Goal: Task Accomplishment & Management: Manage account settings

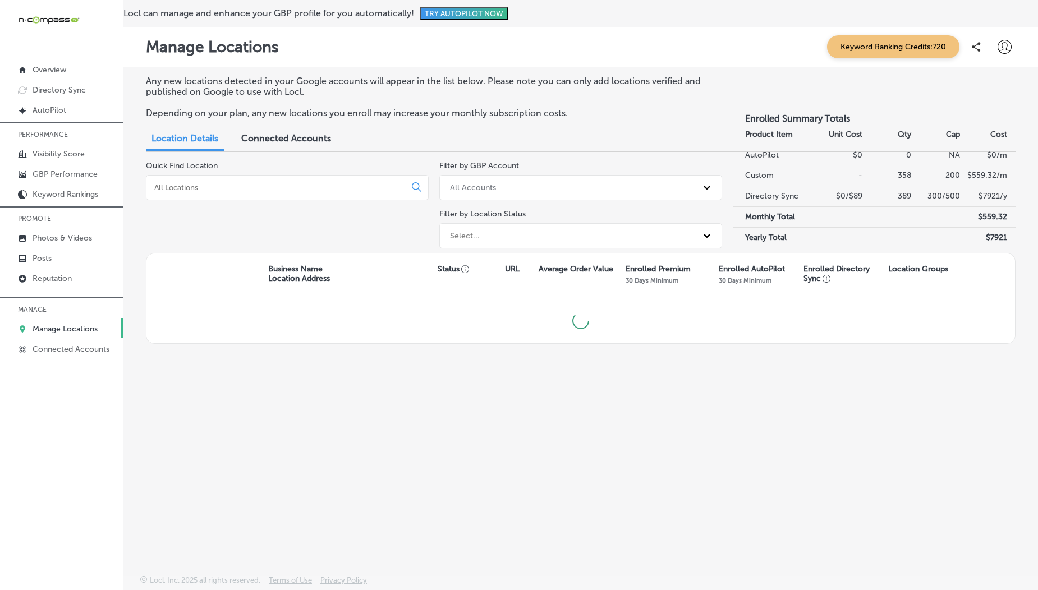
click at [508, 20] on button "TRY AUTOPILOT NOW" at bounding box center [464, 13] width 88 height 12
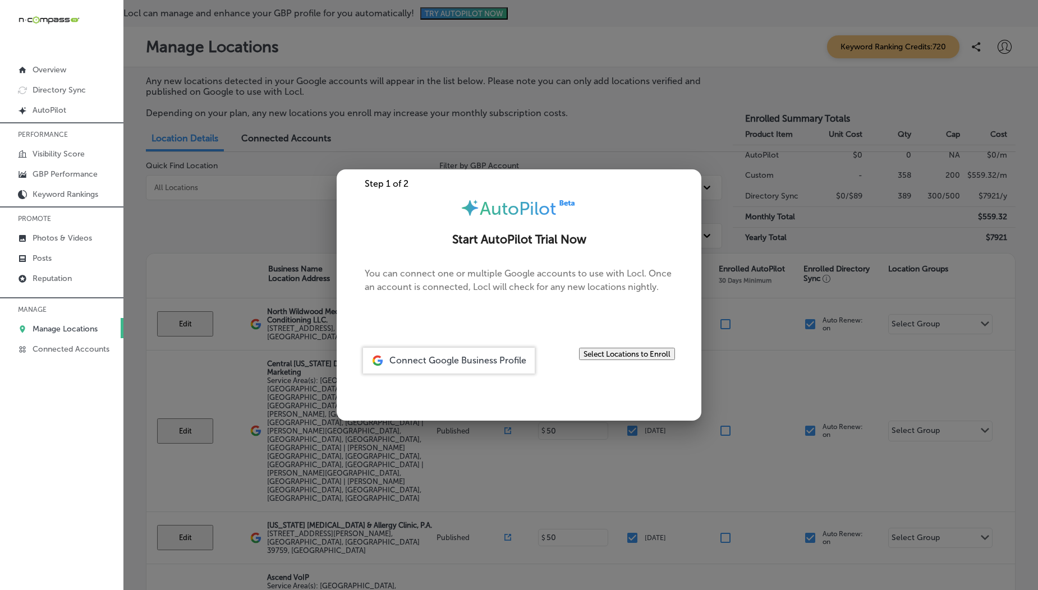
click at [612, 360] on button "Select Locations to Enroll" at bounding box center [627, 354] width 96 height 12
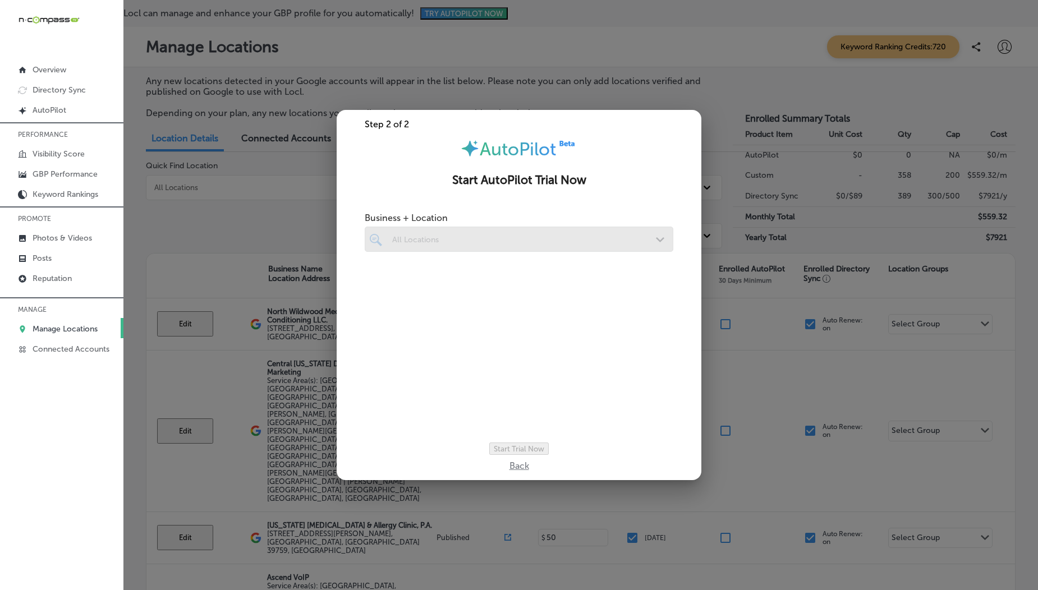
click at [570, 232] on div at bounding box center [519, 239] width 309 height 25
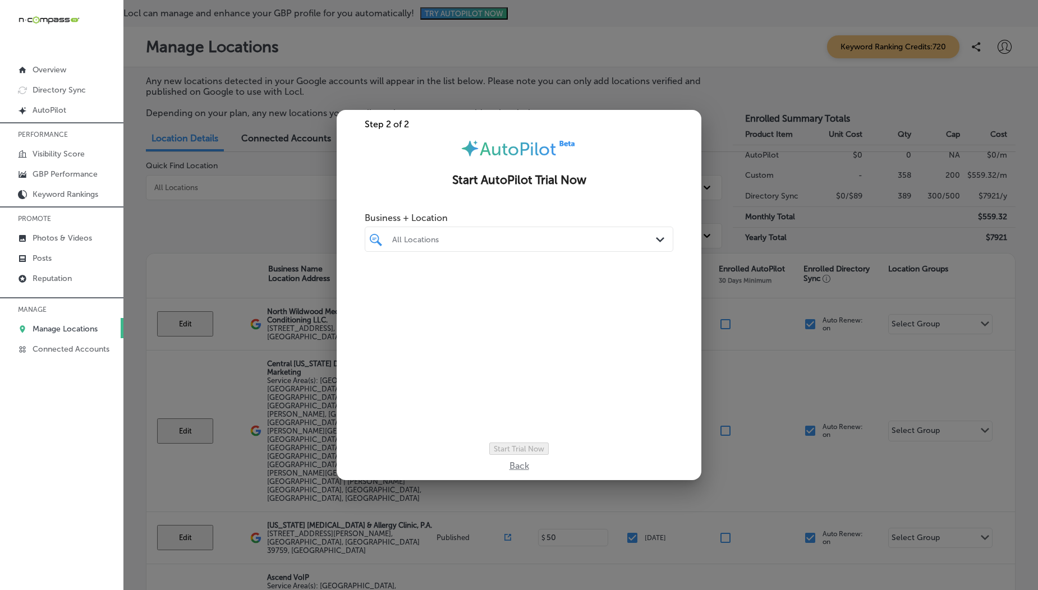
click at [570, 235] on div "All Locations" at bounding box center [524, 240] width 265 height 10
click at [636, 235] on div "All Locations" at bounding box center [524, 240] width 265 height 10
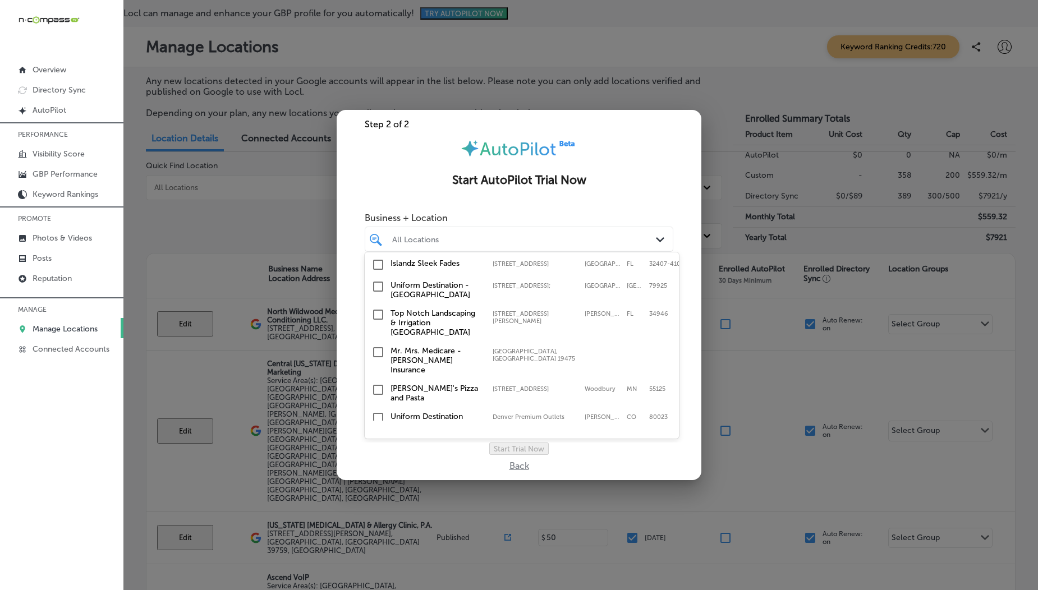
scroll to position [12839, 0]
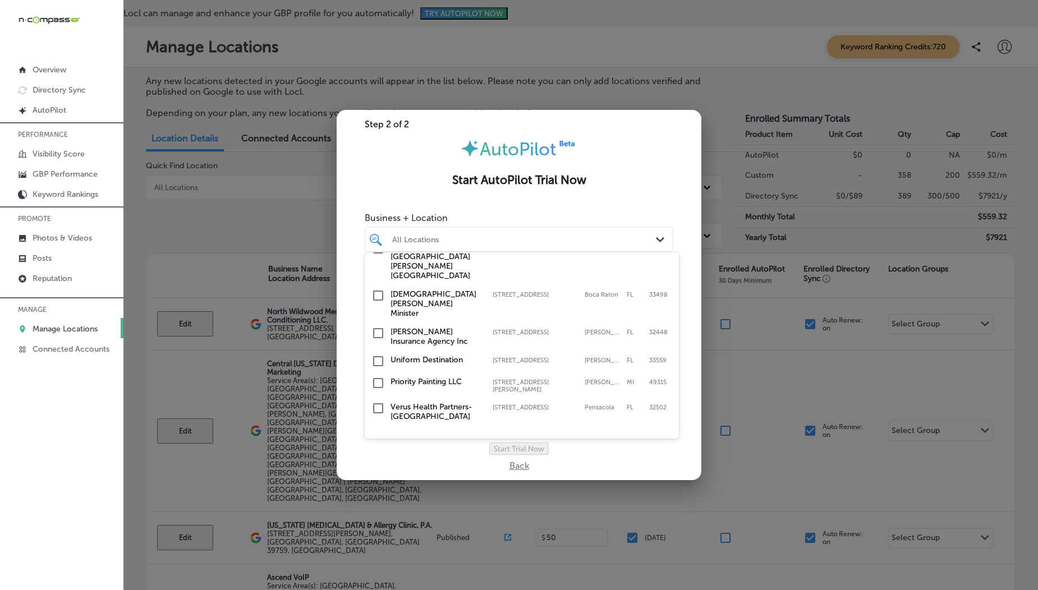
click at [749, 285] on div at bounding box center [519, 295] width 1038 height 590
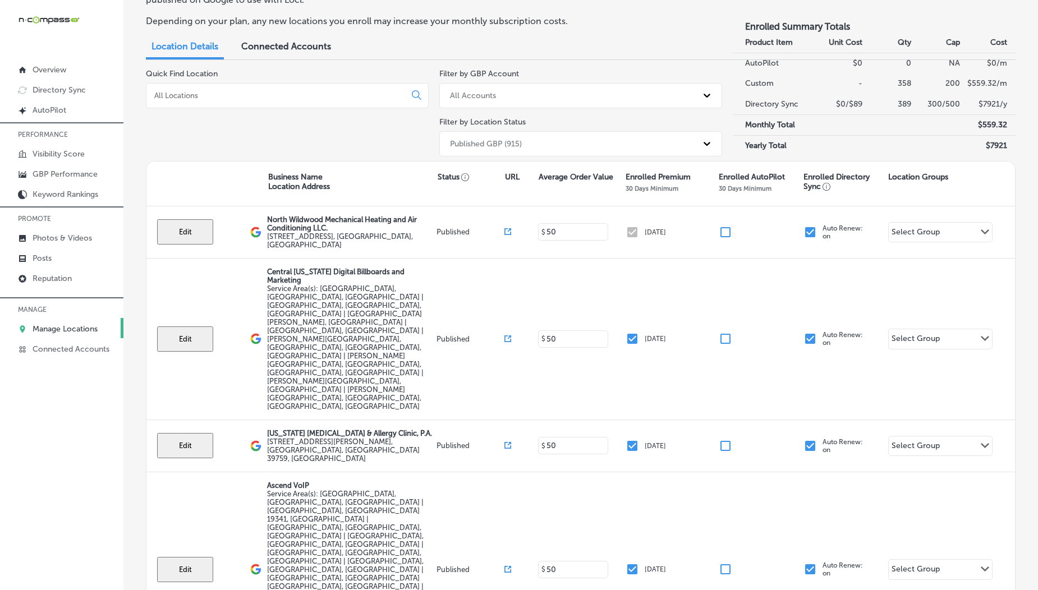
scroll to position [0, 0]
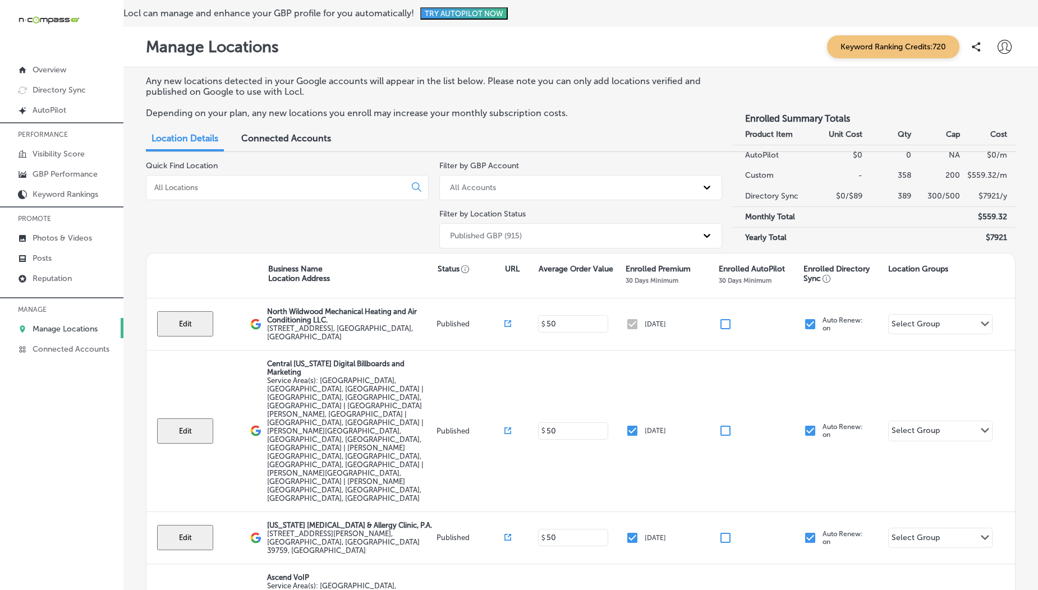
click at [508, 15] on button "TRY AUTOPILOT NOW" at bounding box center [464, 13] width 88 height 12
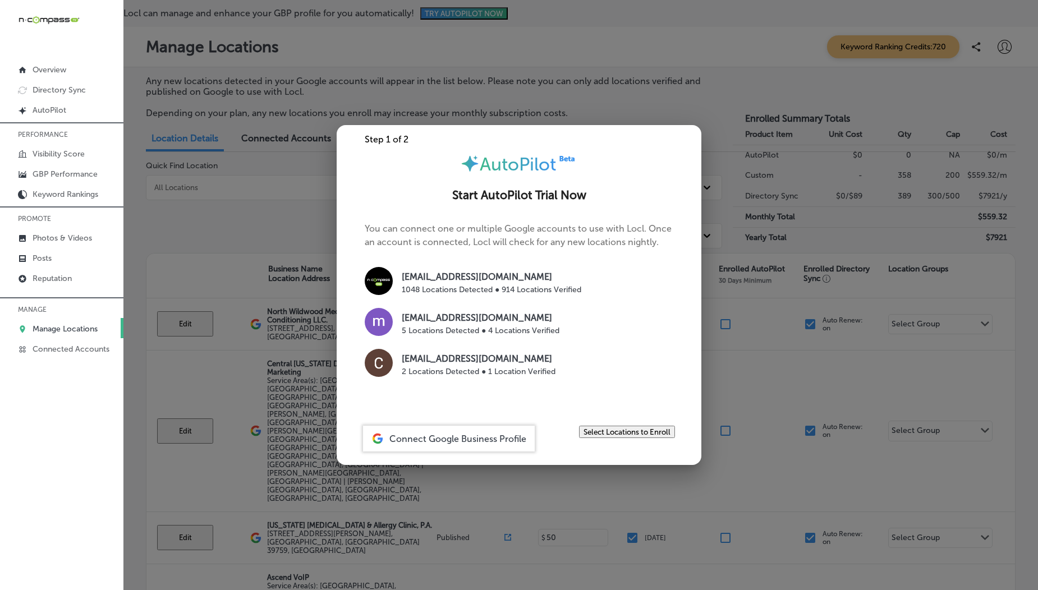
click at [597, 438] on button "Select Locations to Enroll" at bounding box center [627, 432] width 96 height 12
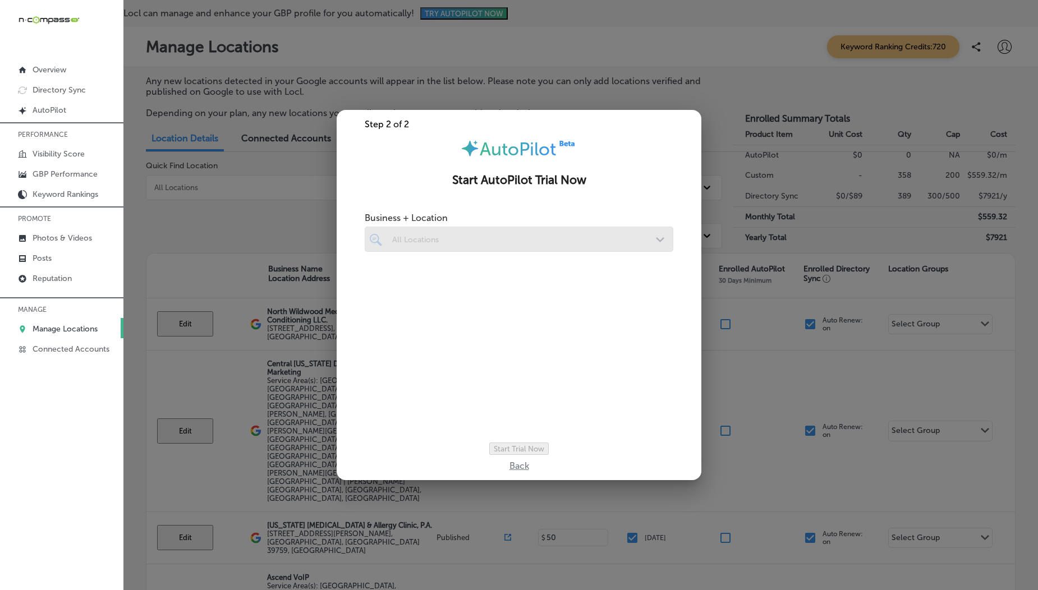
click at [569, 243] on div at bounding box center [519, 239] width 309 height 25
drag, startPoint x: 651, startPoint y: 131, endPoint x: 695, endPoint y: 93, distance: 58.1
click at [695, 93] on div "Step 2 of 2 AutoPilot Start AutoPilot Trial Now Business + Location All Locatio…" at bounding box center [519, 295] width 1038 height 590
click at [695, 93] on div at bounding box center [519, 295] width 1038 height 590
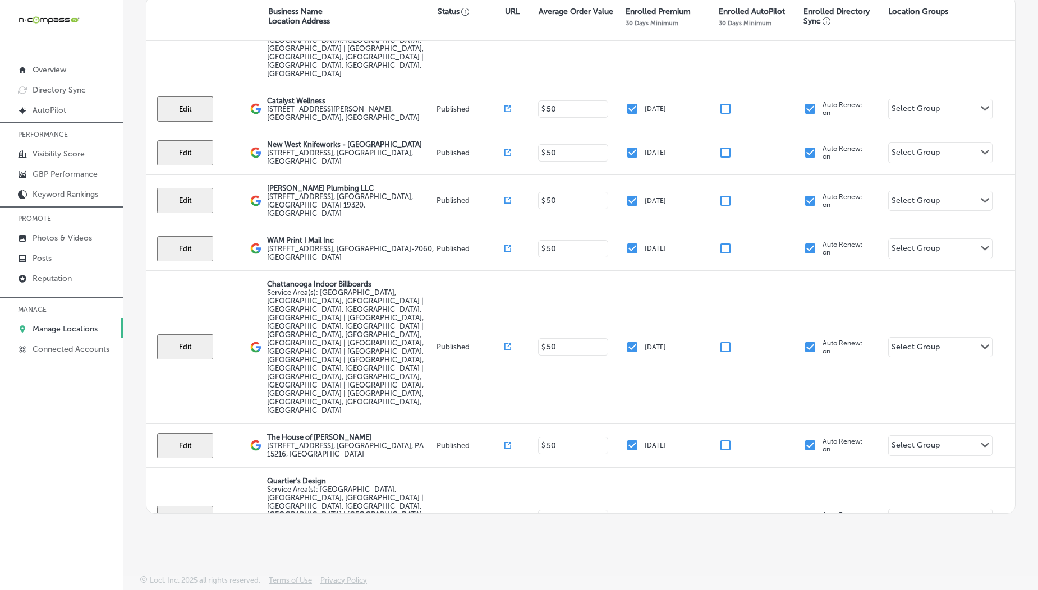
scroll to position [645, 0]
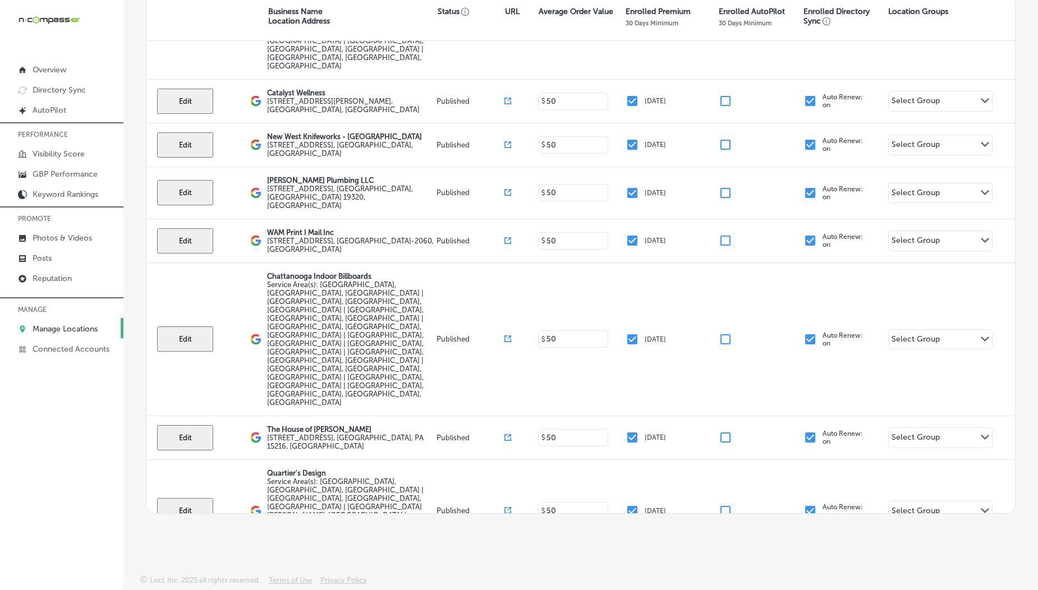
drag, startPoint x: 219, startPoint y: 199, endPoint x: 195, endPoint y: 204, distance: 24.5
select select "US"
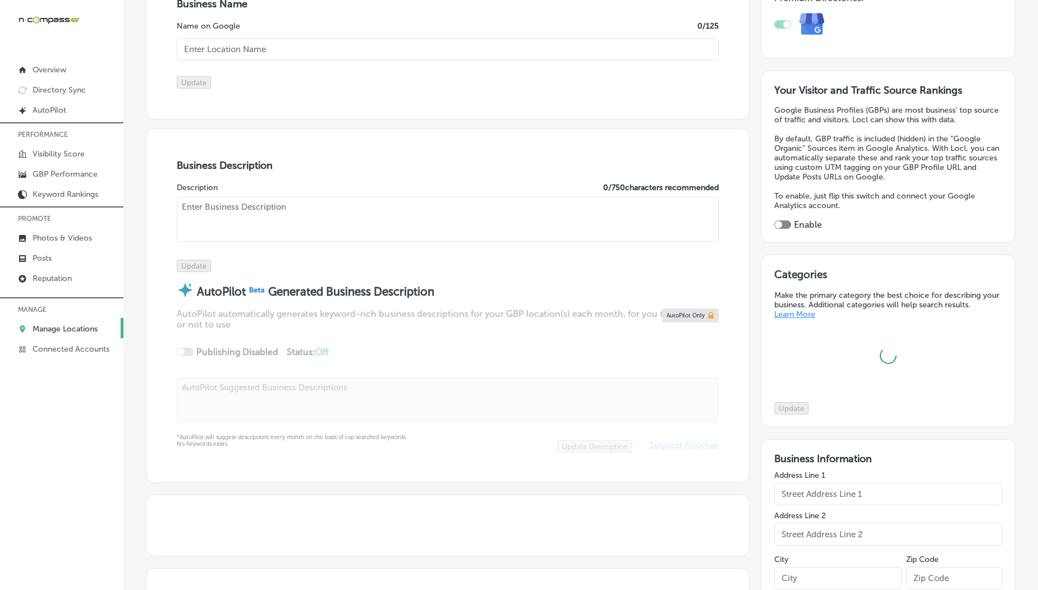
scroll to position [277, 0]
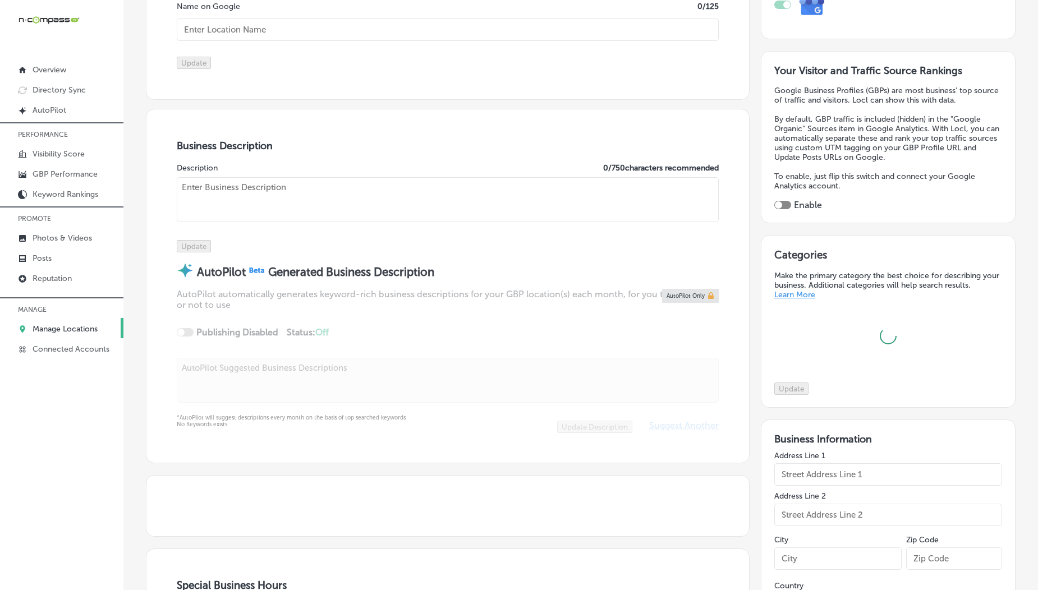
type input "[STREET_ADDRESS][PERSON_NAME]"
type input "Stillwater"
type input "55082"
type input "US"
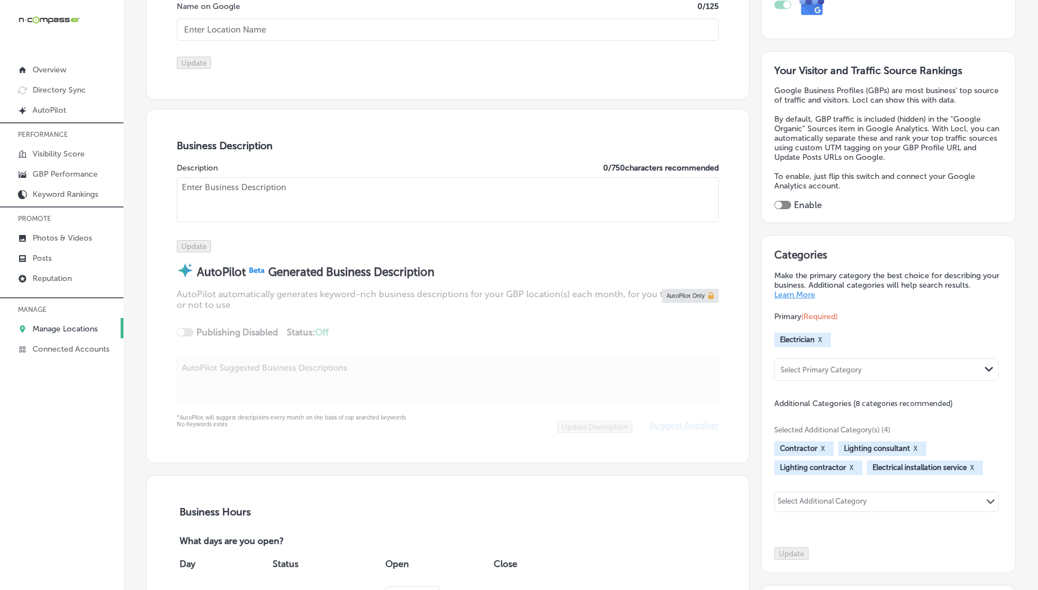
type input "[URL][DOMAIN_NAME]"
type textarea "[PERSON_NAME] Electric Inc. , serving [GEOGRAPHIC_DATA], [GEOGRAPHIC_DATA], and…"
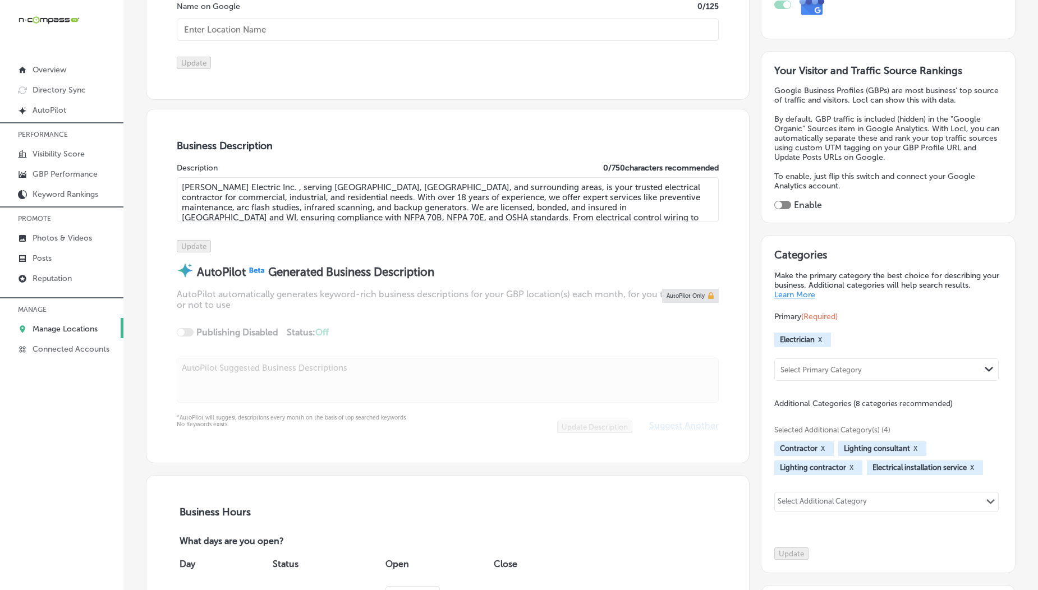
checkbox input "true"
type input "[PHONE_NUMBER]"
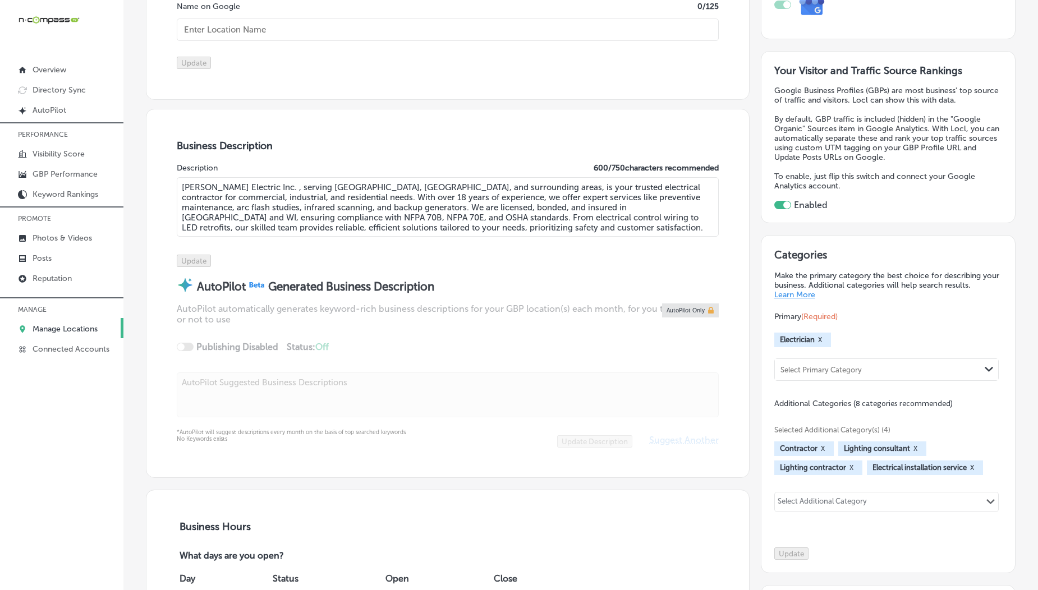
type input "[PERSON_NAME] Electric Inc."
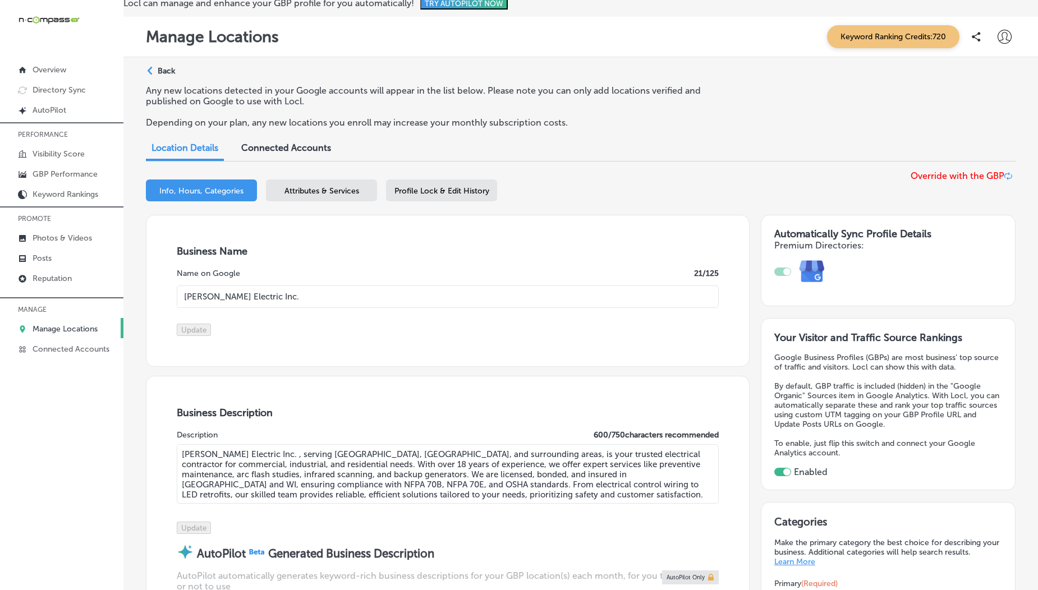
scroll to position [0, 0]
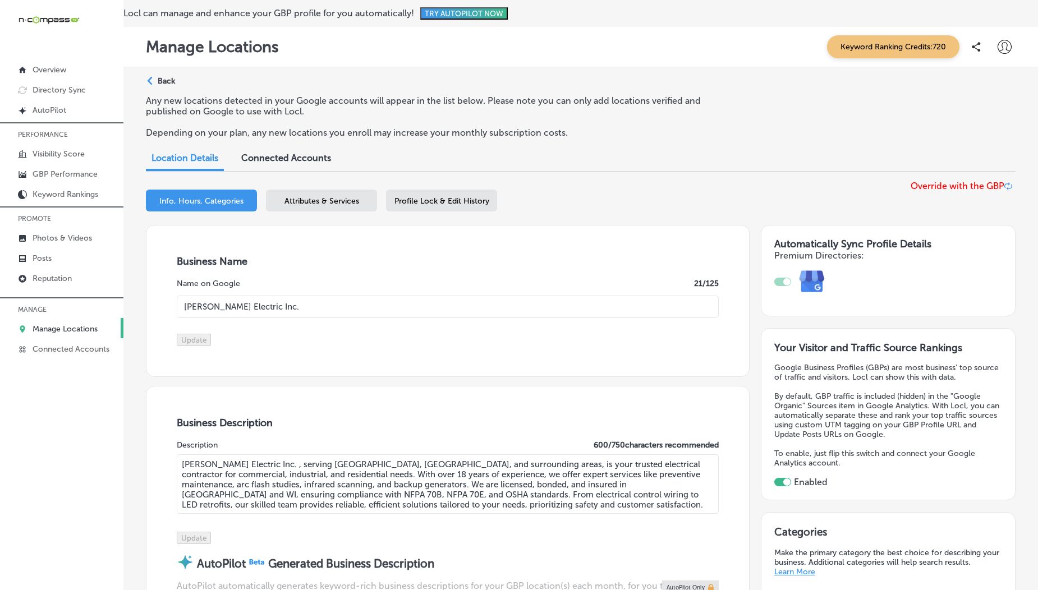
click at [998, 44] on icon at bounding box center [1005, 47] width 14 height 14
click at [992, 147] on p "Log Out" at bounding box center [981, 144] width 34 height 13
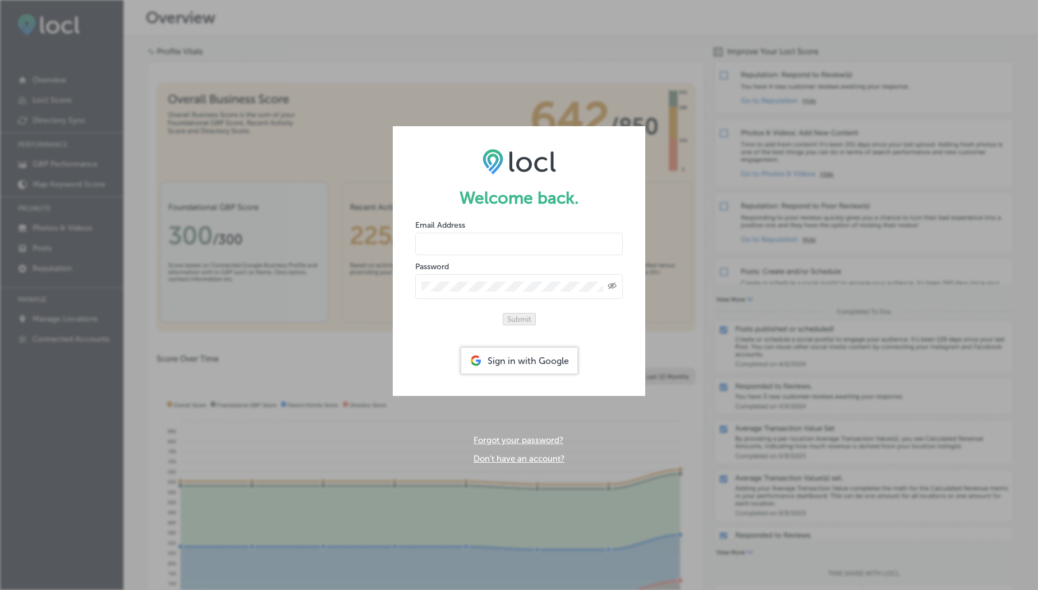
type input "[EMAIL_ADDRESS][DOMAIN_NAME]"
click at [518, 316] on button "Submit" at bounding box center [519, 319] width 33 height 12
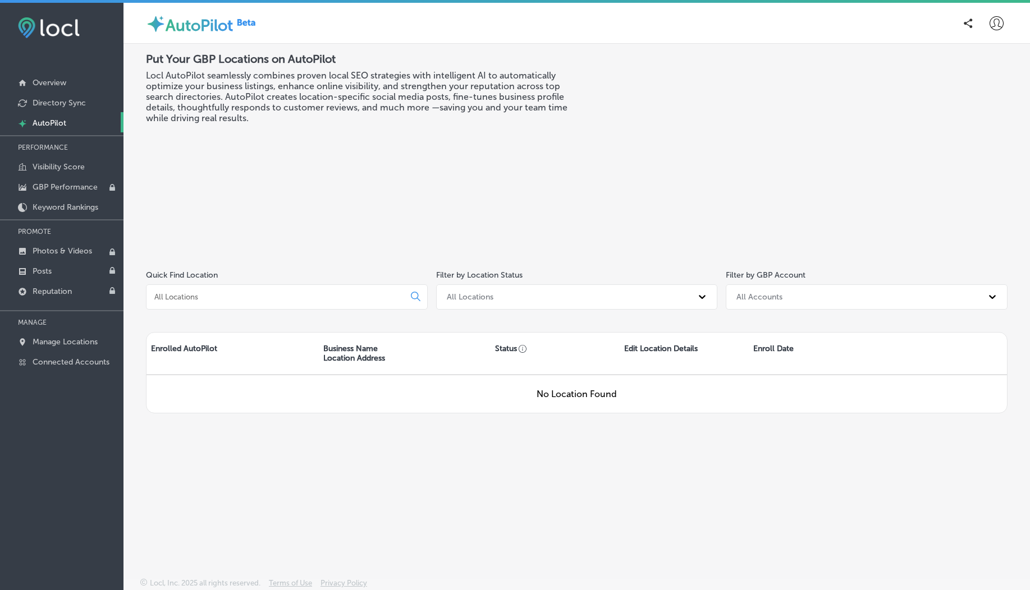
click at [445, 127] on div "Put Your GBP Locations on AutoPilot Locl AutoPilot seamlessly combines proven l…" at bounding box center [361, 150] width 431 height 196
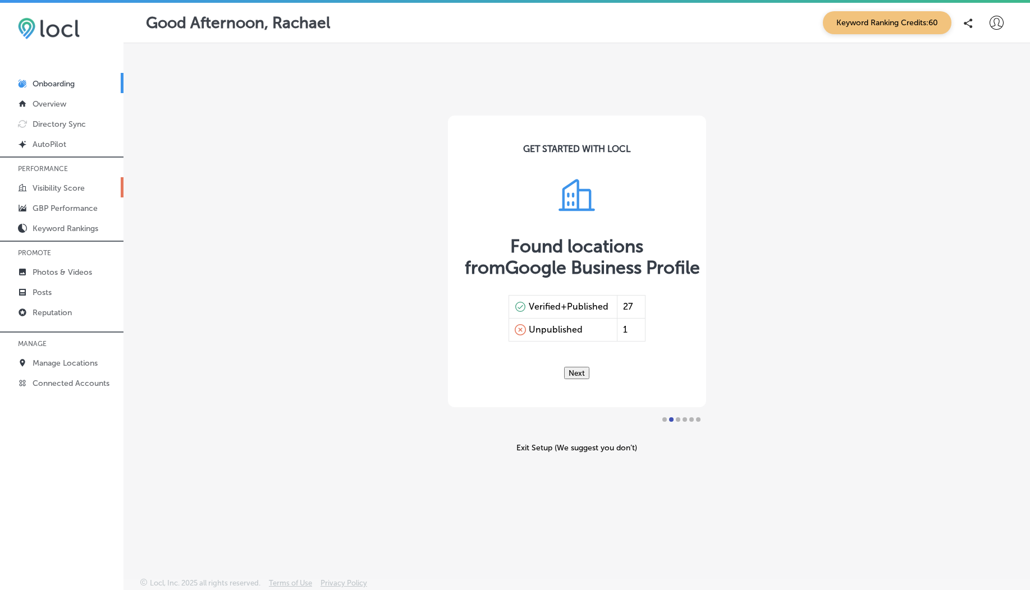
click at [53, 184] on p "Visibility Score" at bounding box center [59, 189] width 52 height 10
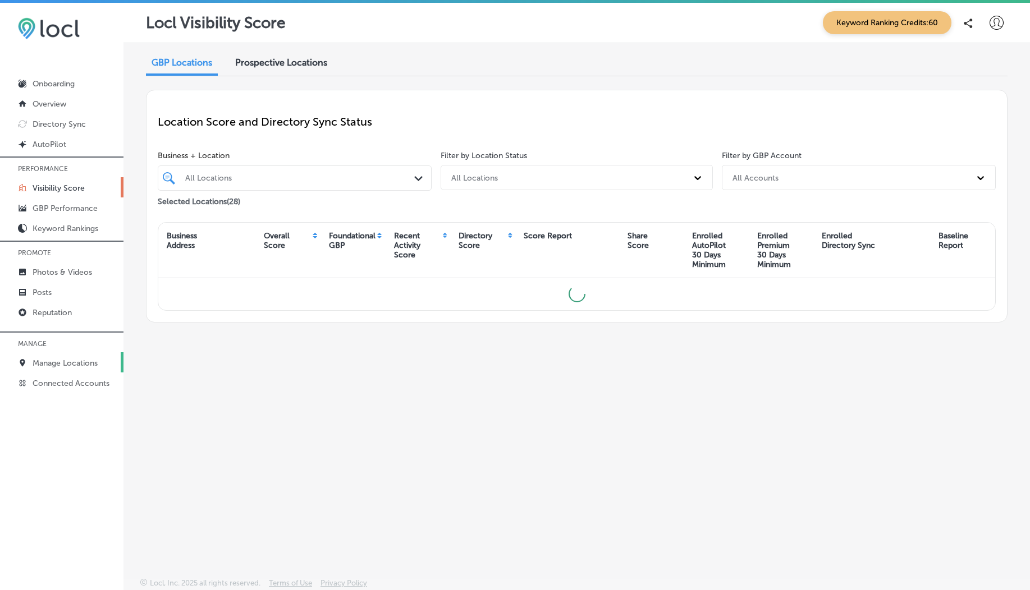
click at [65, 366] on p "Manage Locations" at bounding box center [65, 364] width 65 height 10
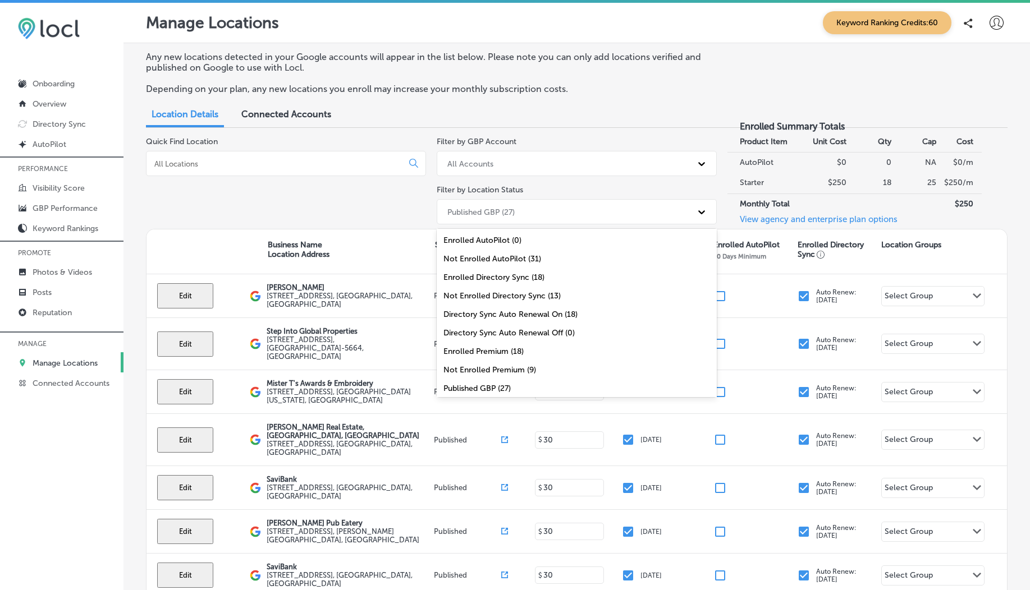
click at [510, 209] on div "Published GBP (27)" at bounding box center [480, 212] width 67 height 10
click at [513, 245] on div "Enrolled AutoPilot (0)" at bounding box center [577, 240] width 280 height 19
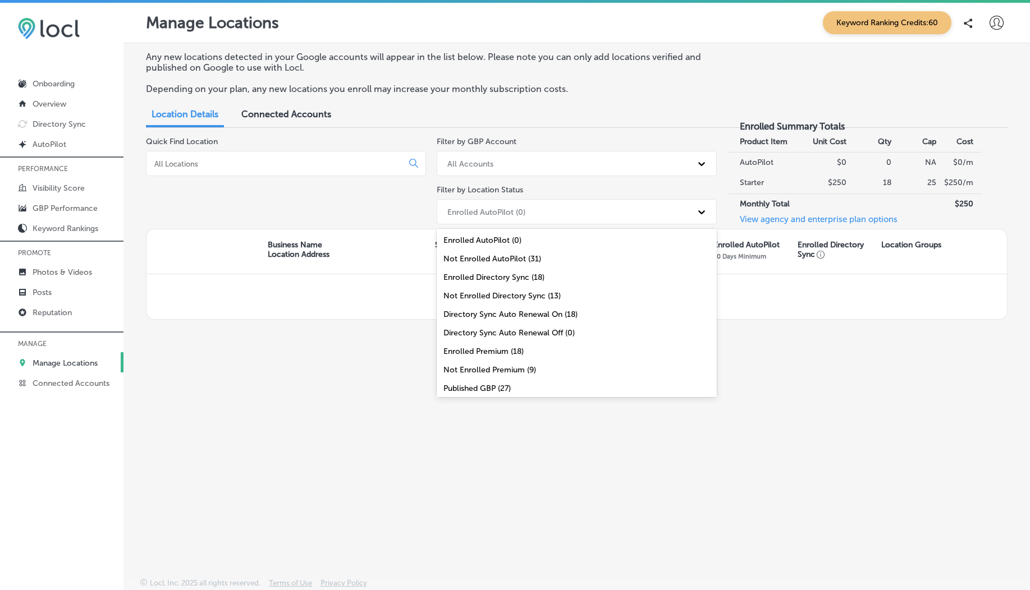
click at [565, 217] on div "Enrolled AutoPilot (0)" at bounding box center [567, 212] width 250 height 19
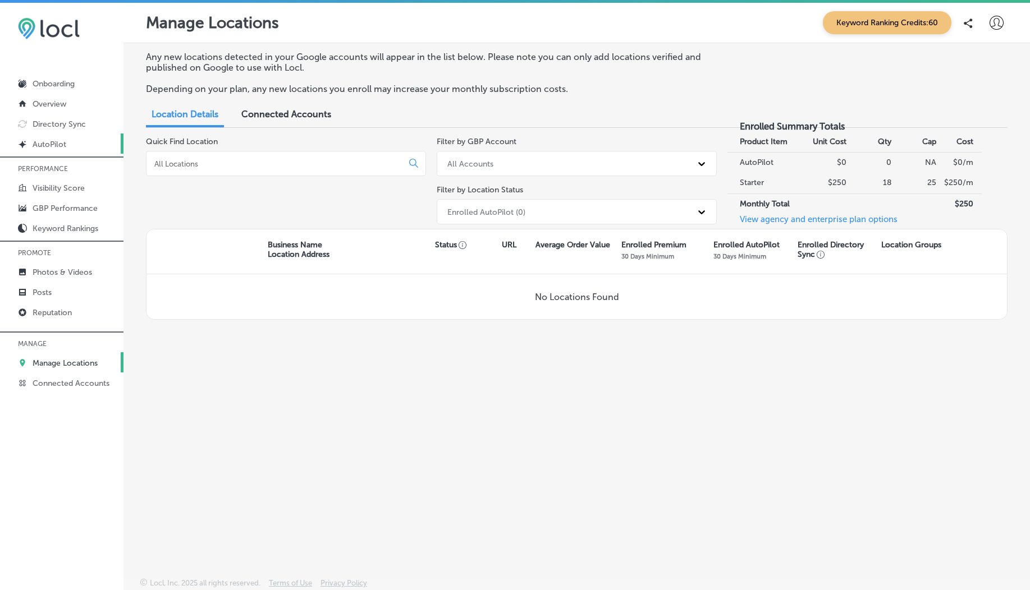
click at [40, 149] on p "AutoPilot" at bounding box center [50, 145] width 34 height 10
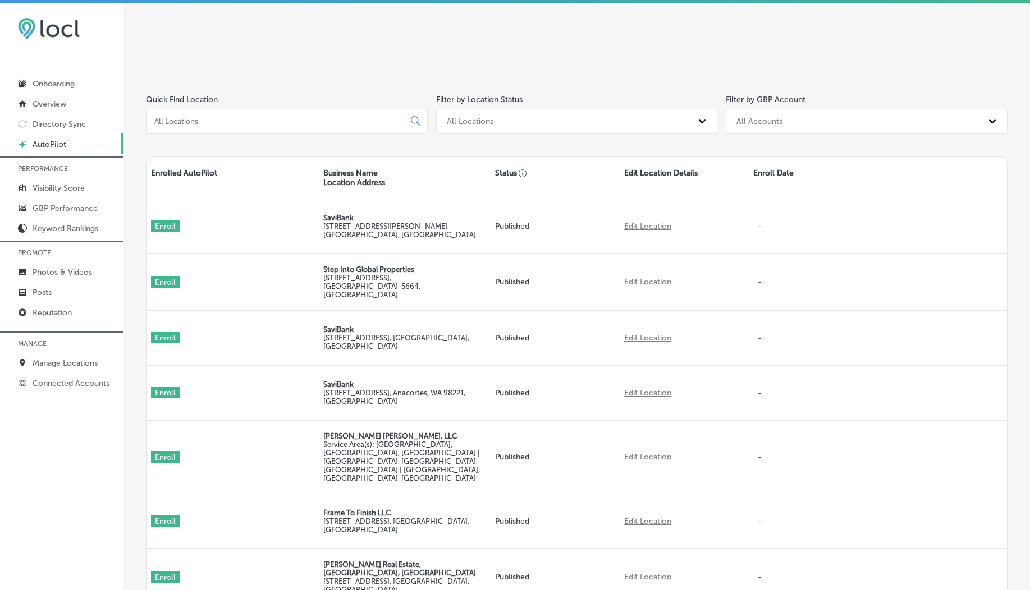
scroll to position [180, 0]
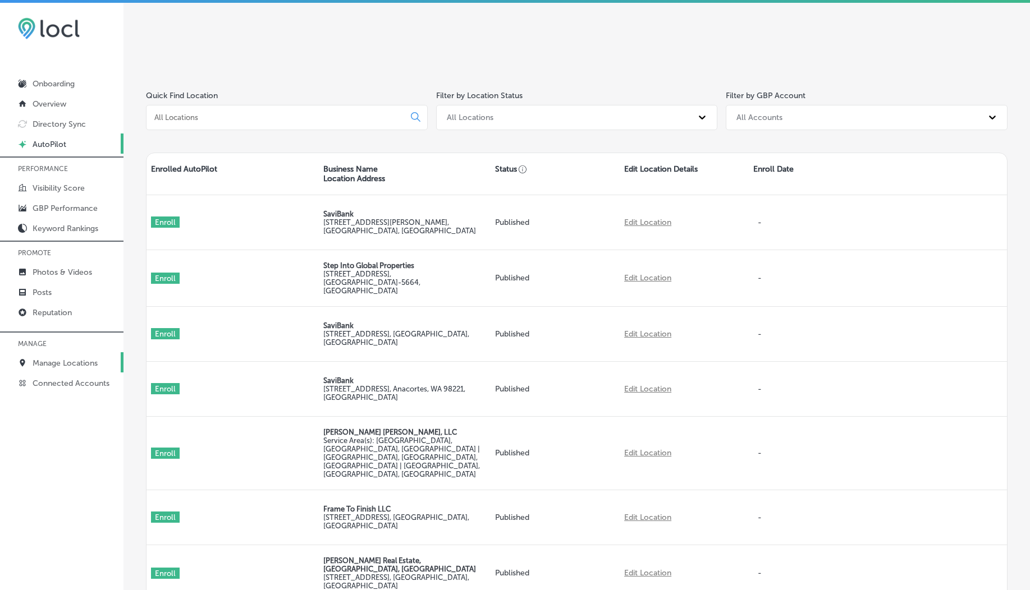
click at [62, 364] on p "Manage Locations" at bounding box center [65, 364] width 65 height 10
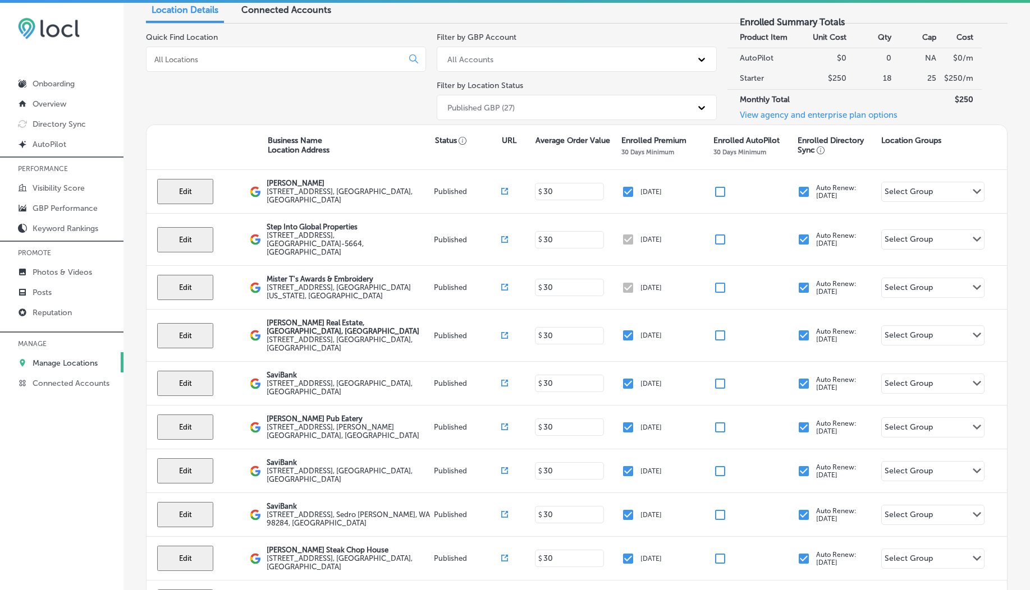
scroll to position [108, 0]
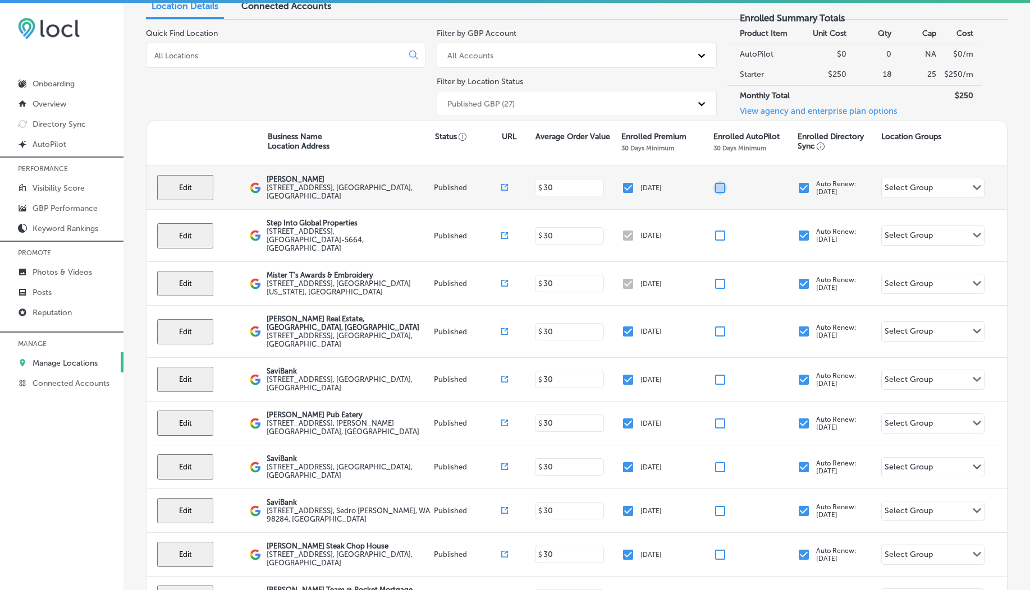
click at [716, 190] on input "checkbox" at bounding box center [719, 187] width 13 height 13
checkbox input "true"
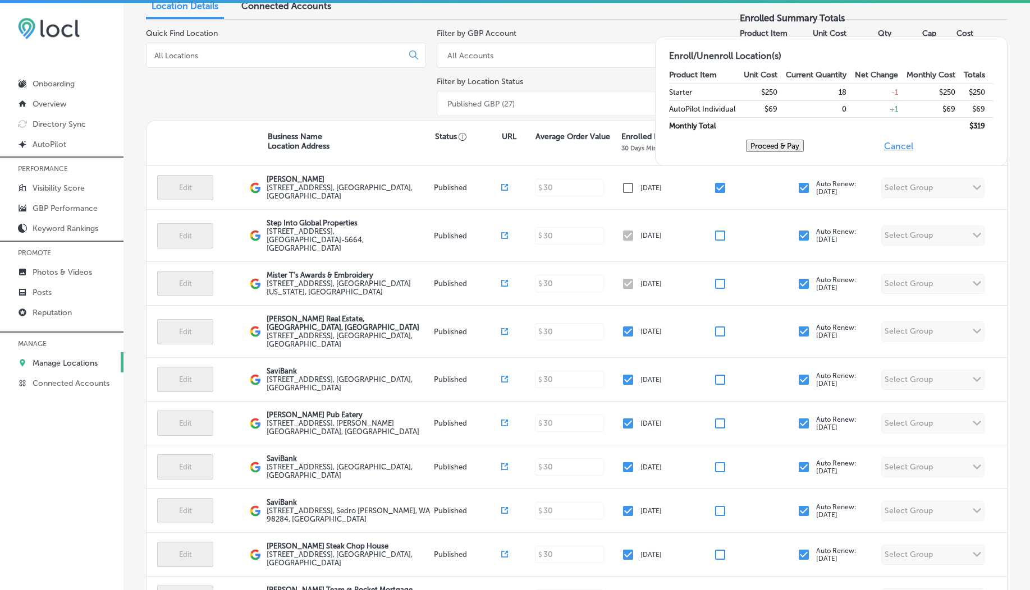
click at [911, 152] on button "Cancel" at bounding box center [899, 146] width 36 height 12
checkbox input "true"
checkbox input "false"
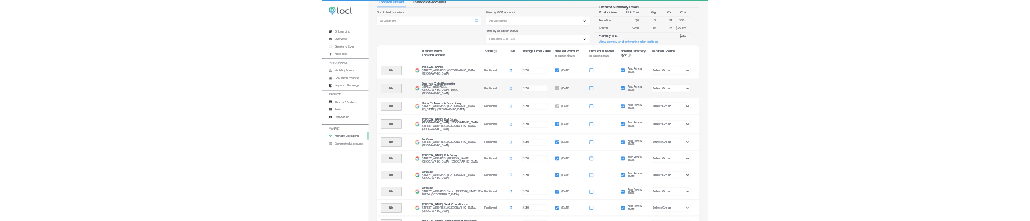
scroll to position [0, 0]
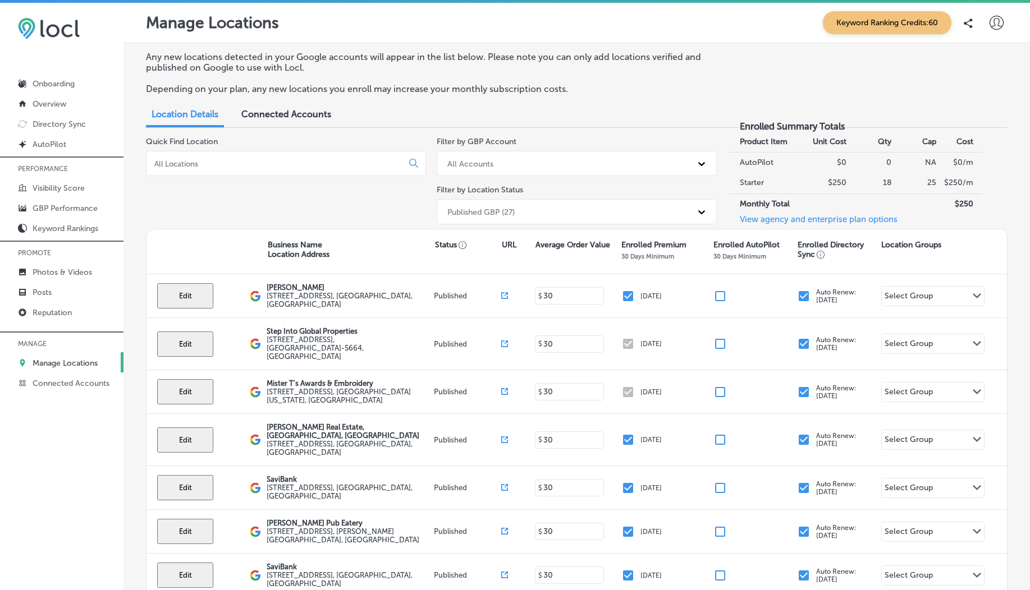
click at [986, 31] on div at bounding box center [996, 23] width 22 height 22
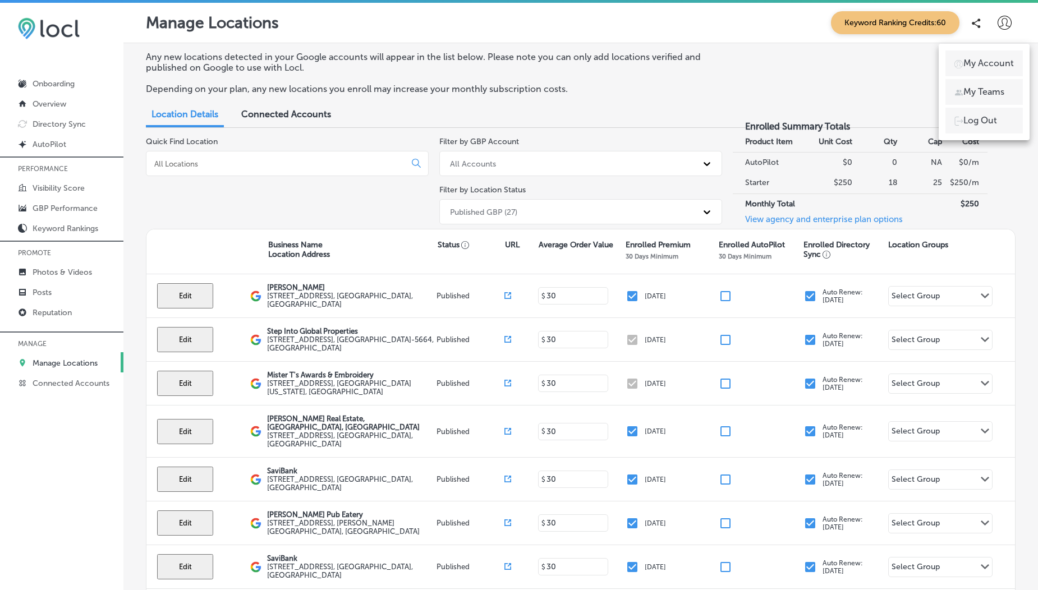
click at [986, 67] on p "My Account" at bounding box center [989, 63] width 51 height 13
select select "US"
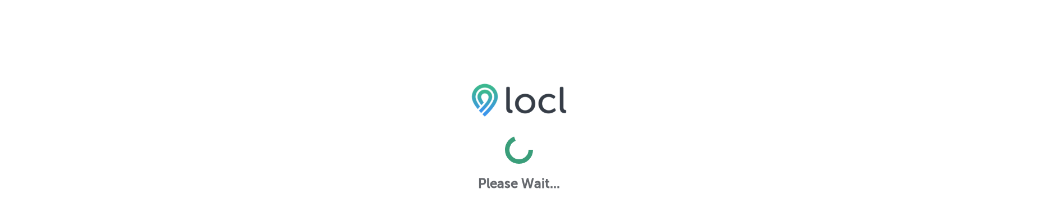
select select "US"
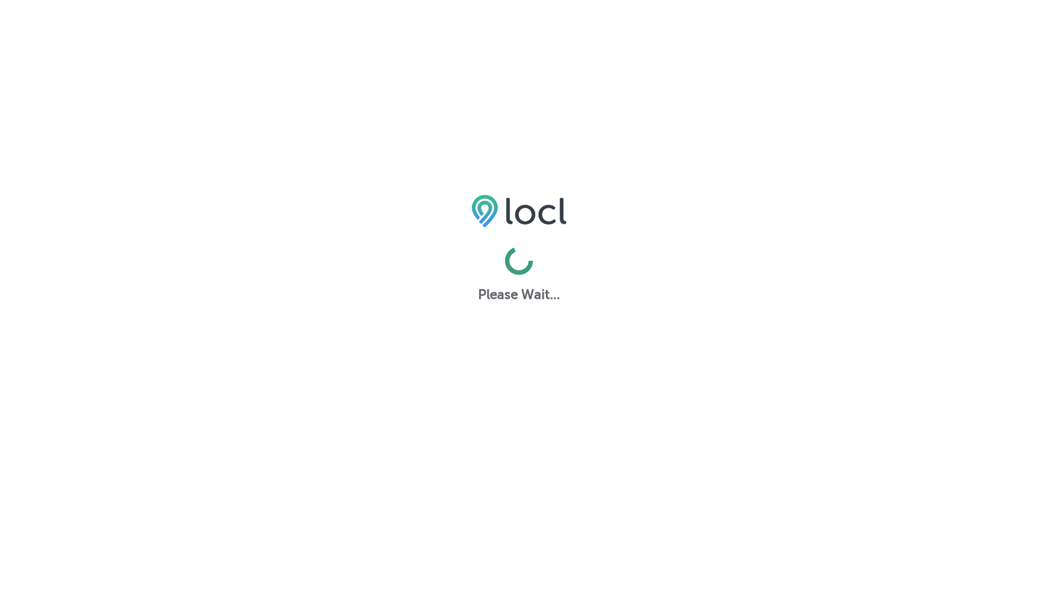
select select "US"
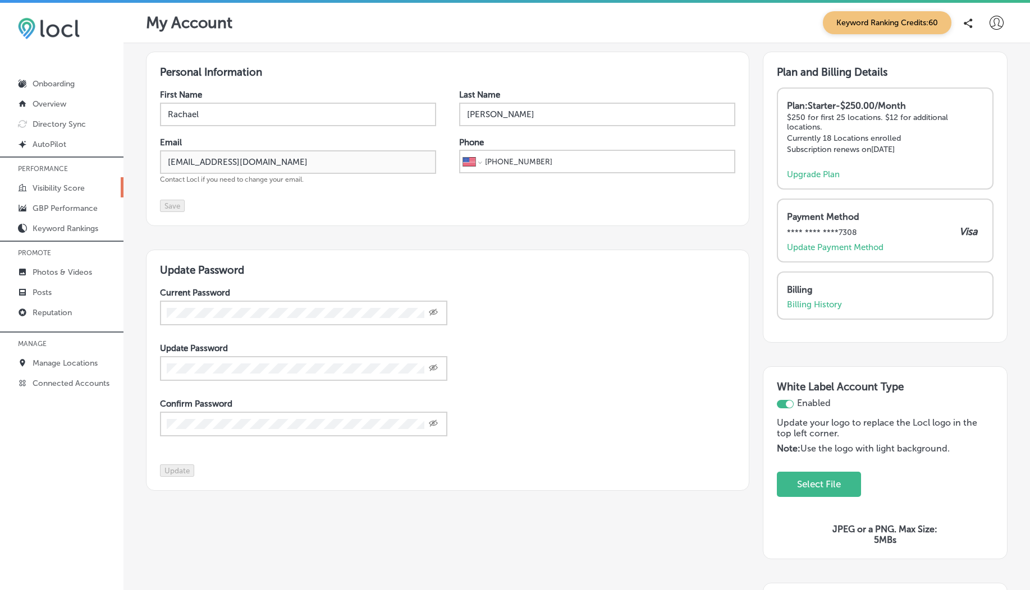
click at [57, 188] on p "Visibility Score" at bounding box center [59, 189] width 52 height 10
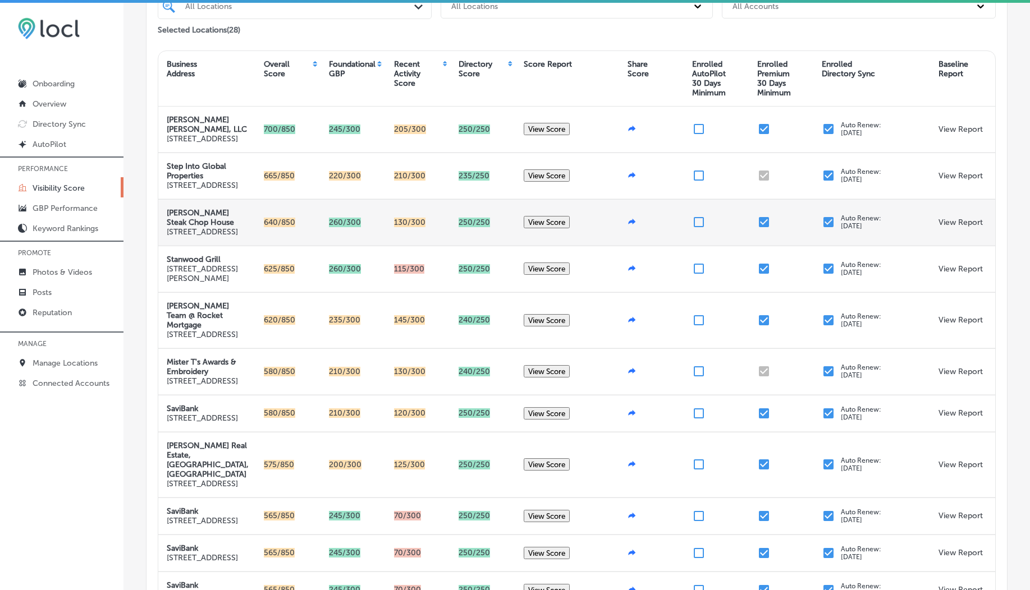
scroll to position [140, 0]
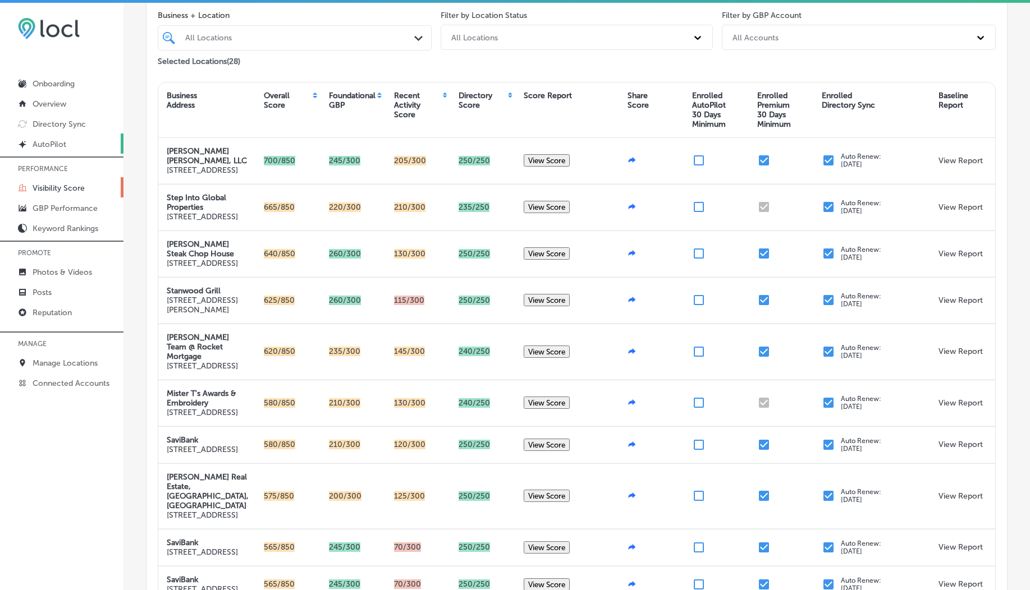
click at [75, 134] on link "Created by potrace 1.10, written by Peter Selinger 2001-2011 AutoPilot" at bounding box center [61, 144] width 123 height 20
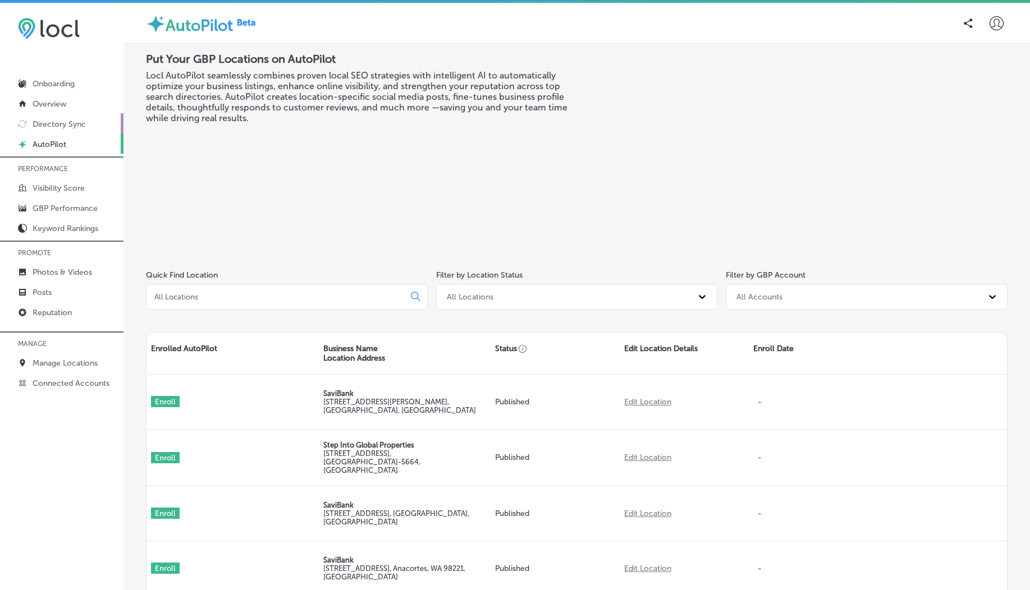
click at [66, 126] on p "Directory Sync" at bounding box center [59, 125] width 53 height 10
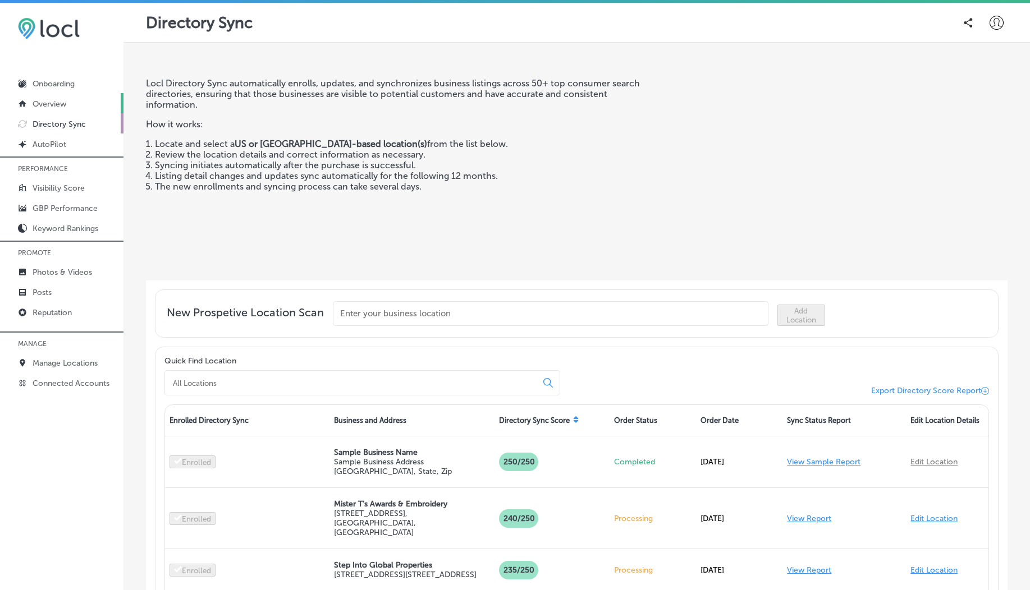
click at [59, 103] on p "Overview" at bounding box center [50, 104] width 34 height 10
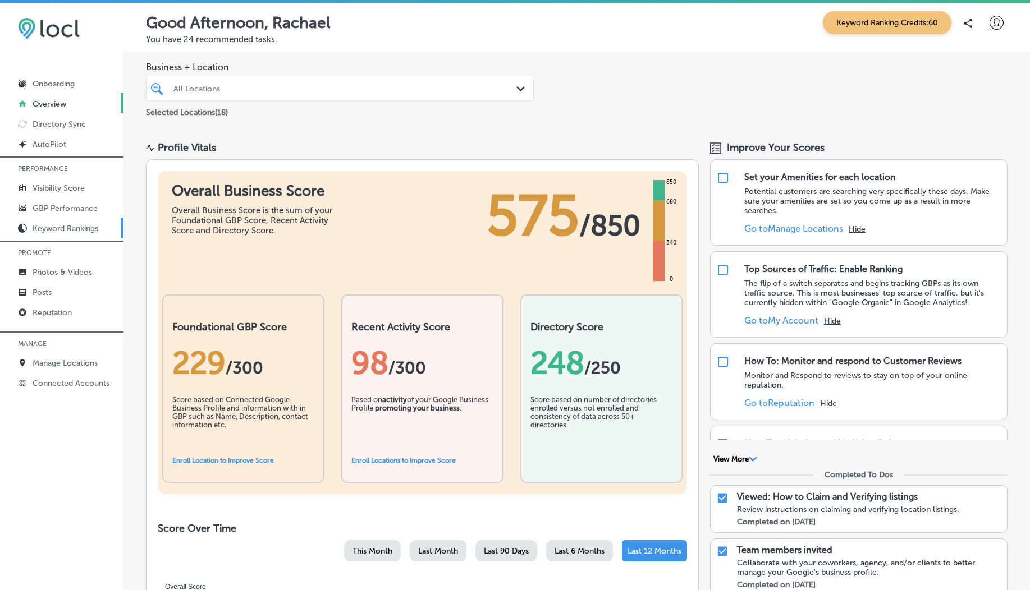
click at [75, 231] on p "Keyword Rankings" at bounding box center [66, 229] width 66 height 10
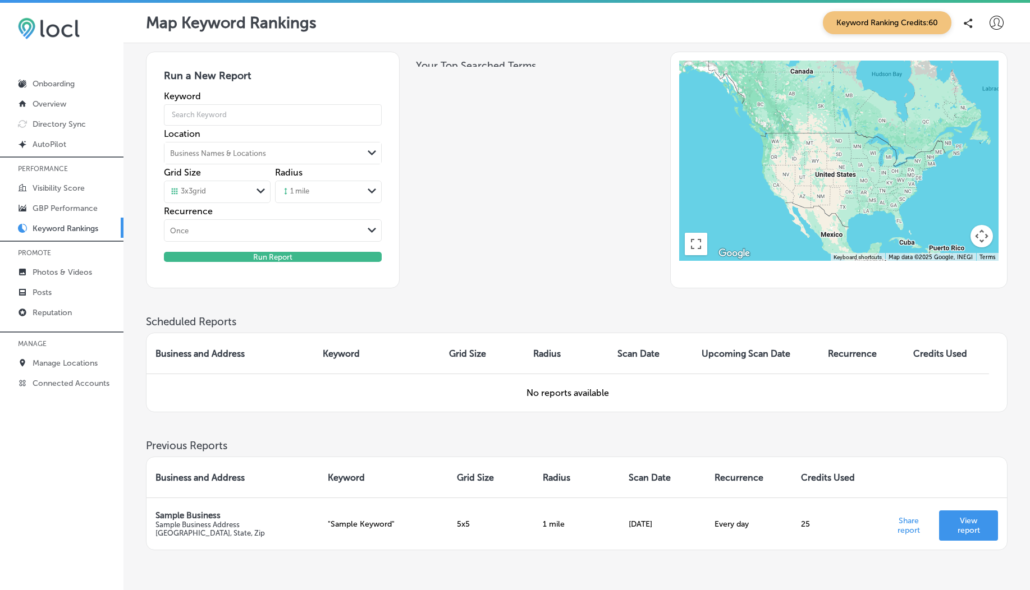
scroll to position [76, 0]
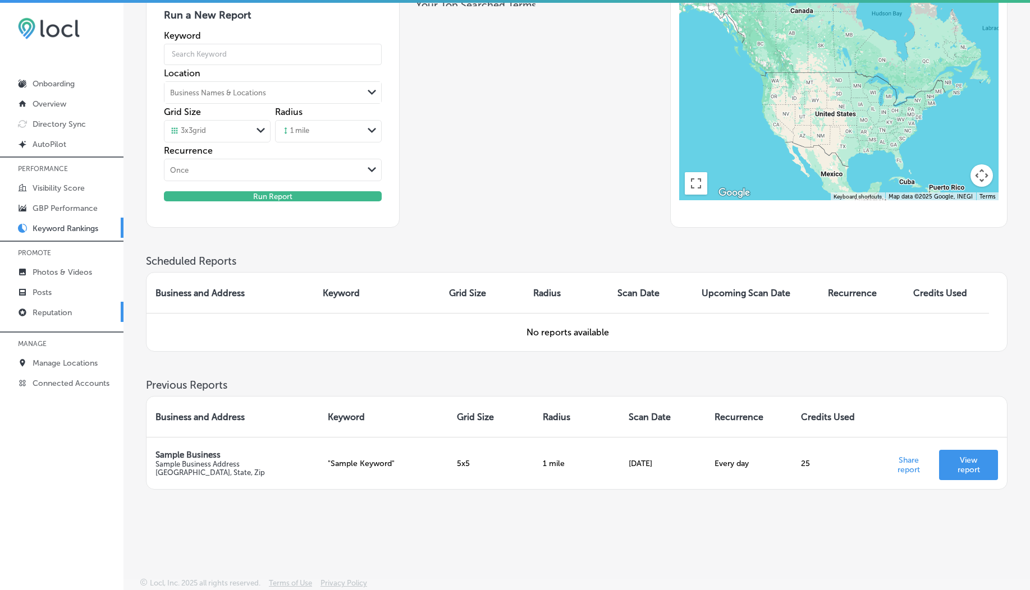
click at [74, 309] on link "Reputation" at bounding box center [61, 312] width 123 height 20
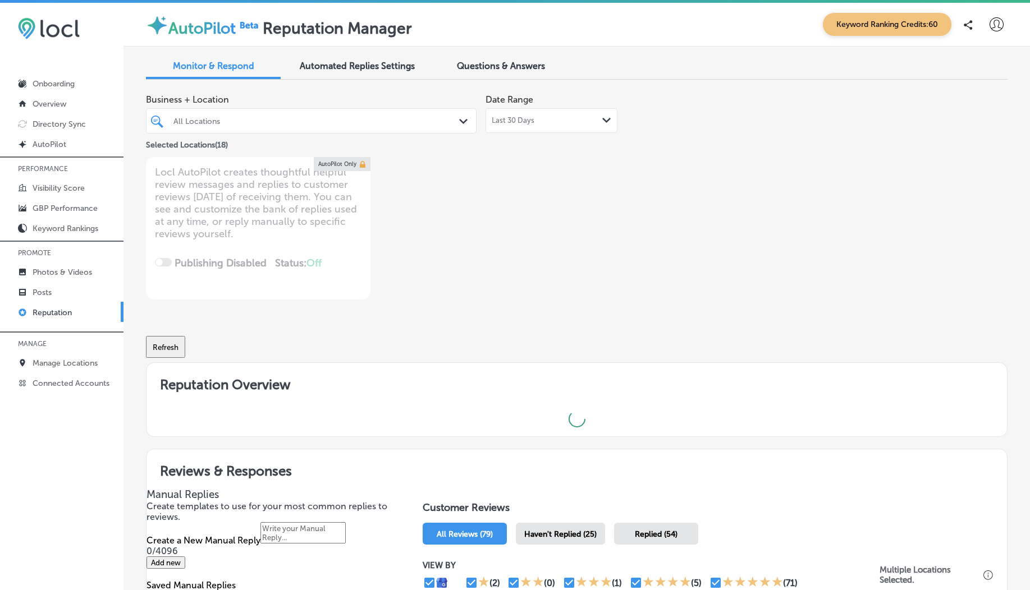
type textarea "x"
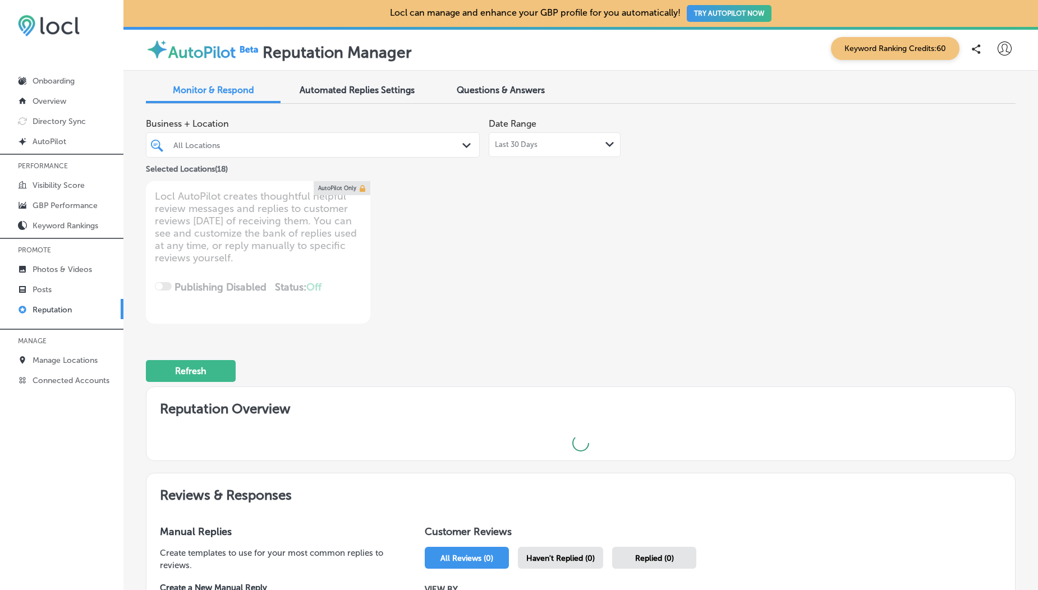
click at [713, 12] on button "TRY AUTOPILOT NOW" at bounding box center [729, 13] width 85 height 17
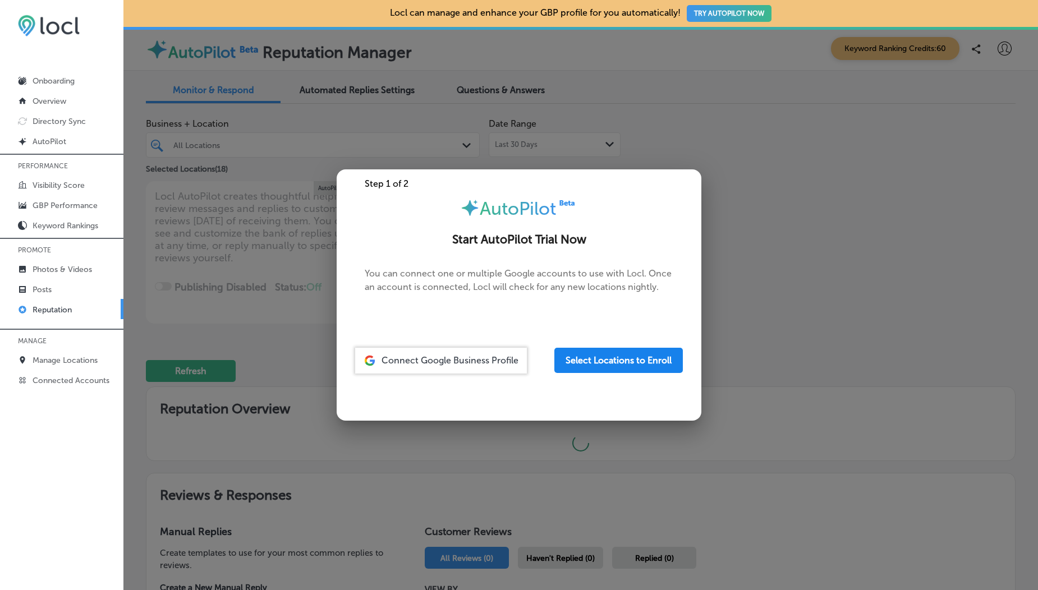
click at [560, 358] on button "Select Locations to Enroll" at bounding box center [618, 360] width 129 height 25
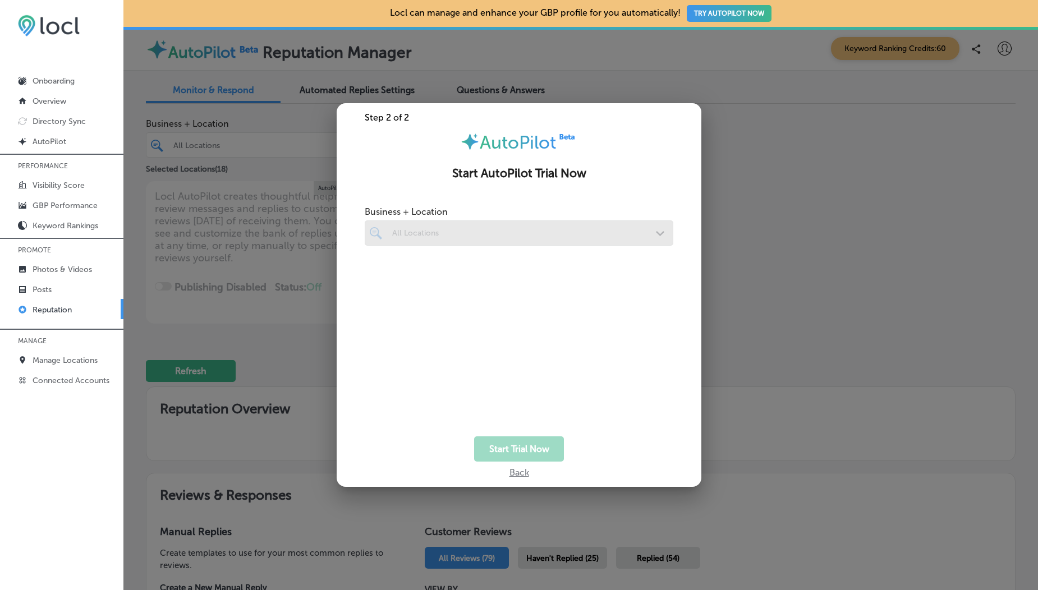
type textarea "x"
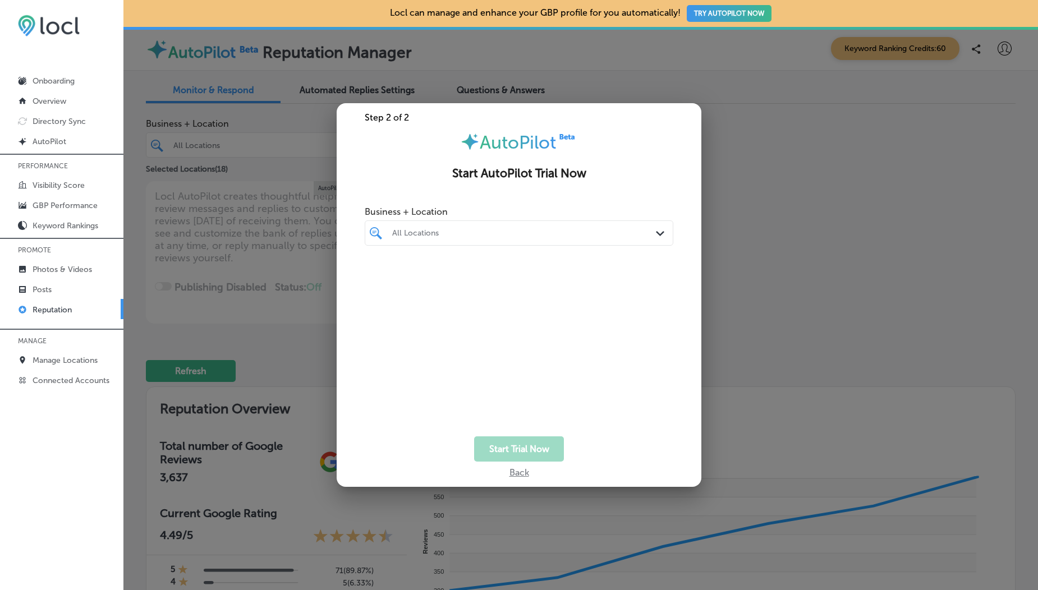
click at [520, 241] on div "All Locations" at bounding box center [519, 232] width 265 height 17
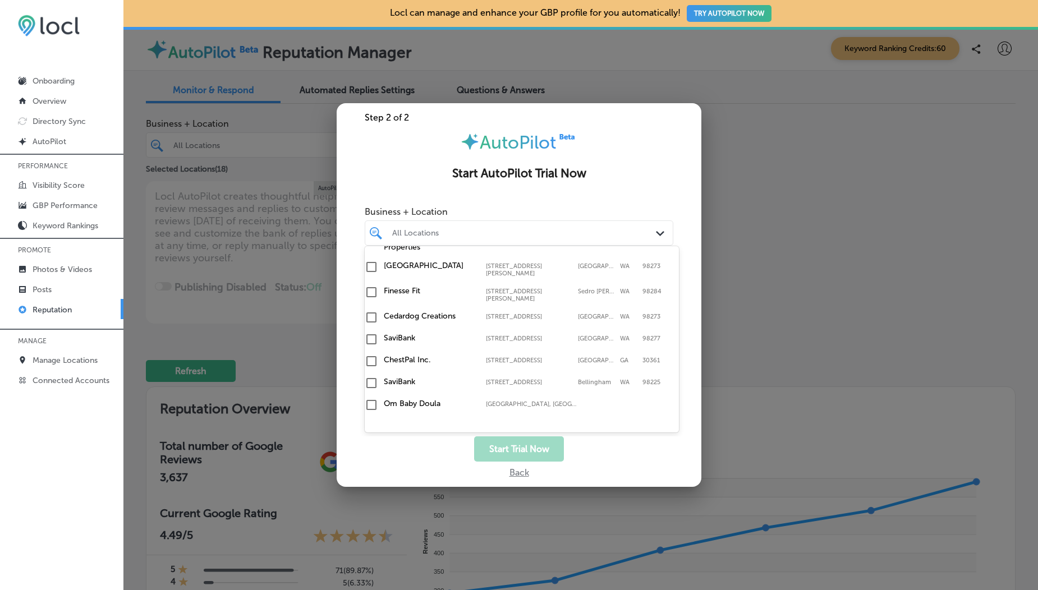
scroll to position [528, 0]
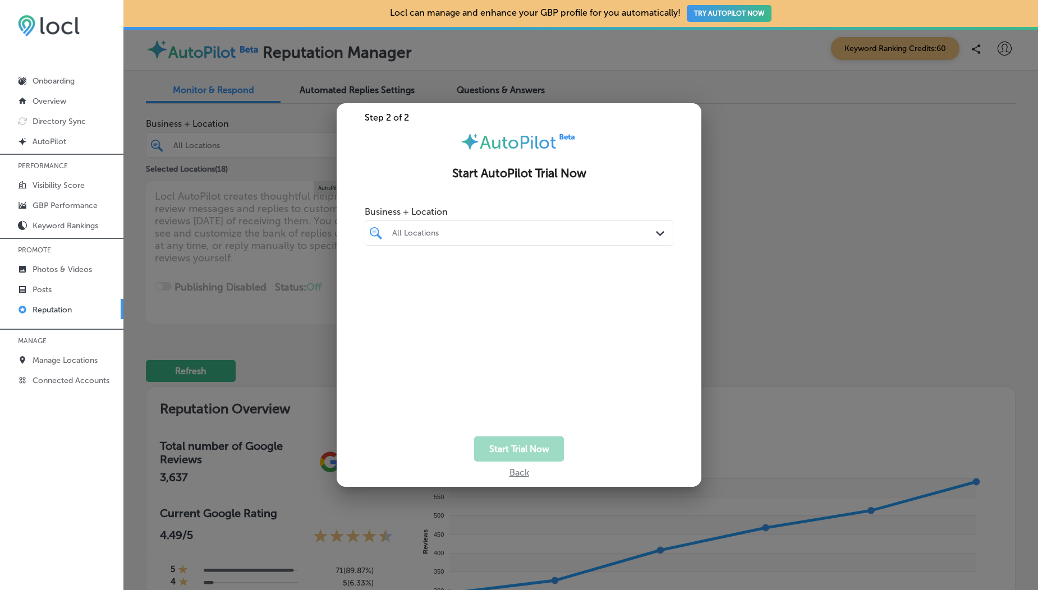
click at [804, 152] on div at bounding box center [519, 295] width 1038 height 590
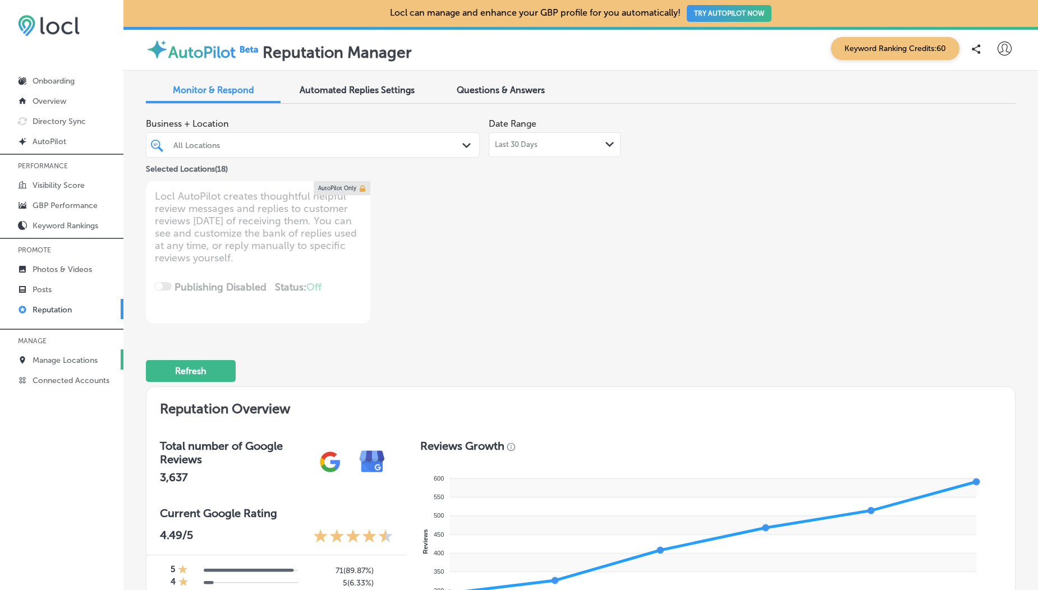
click at [67, 363] on p "Manage Locations" at bounding box center [65, 361] width 65 height 10
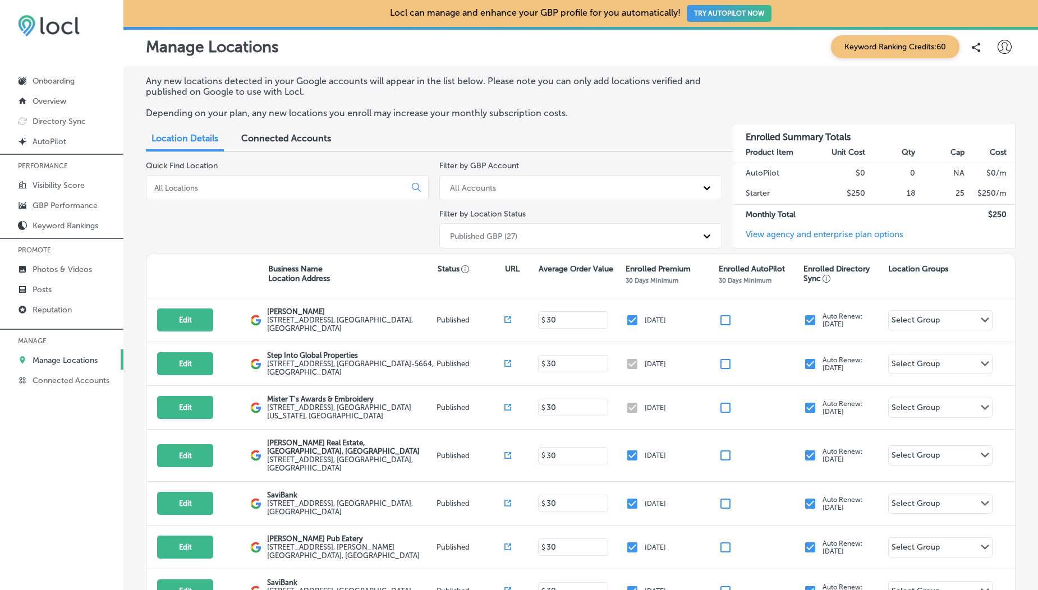
scroll to position [187, 0]
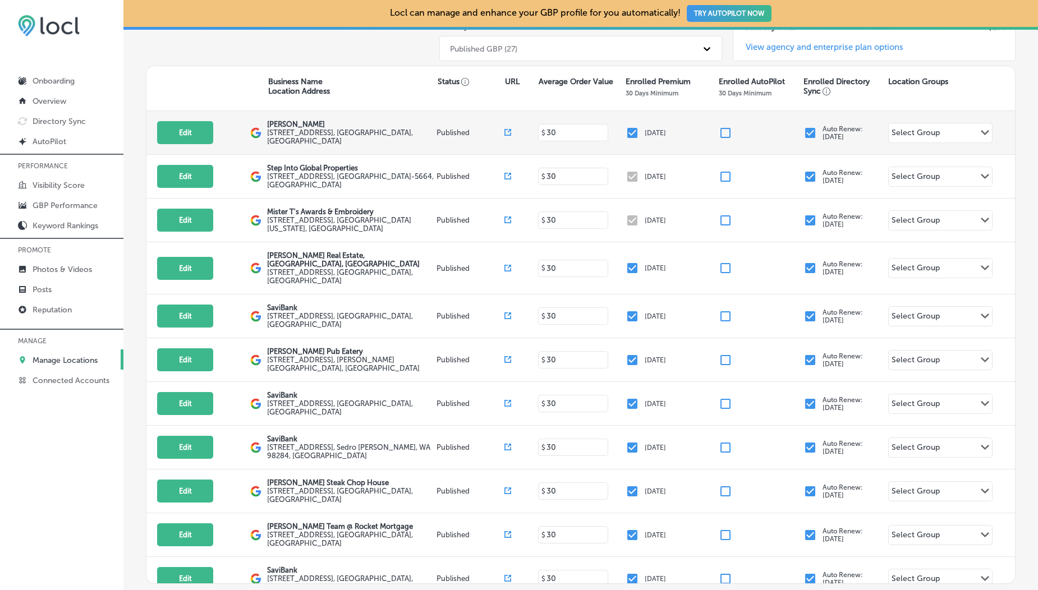
click at [723, 131] on input "checkbox" at bounding box center [725, 132] width 13 height 13
checkbox input "false"
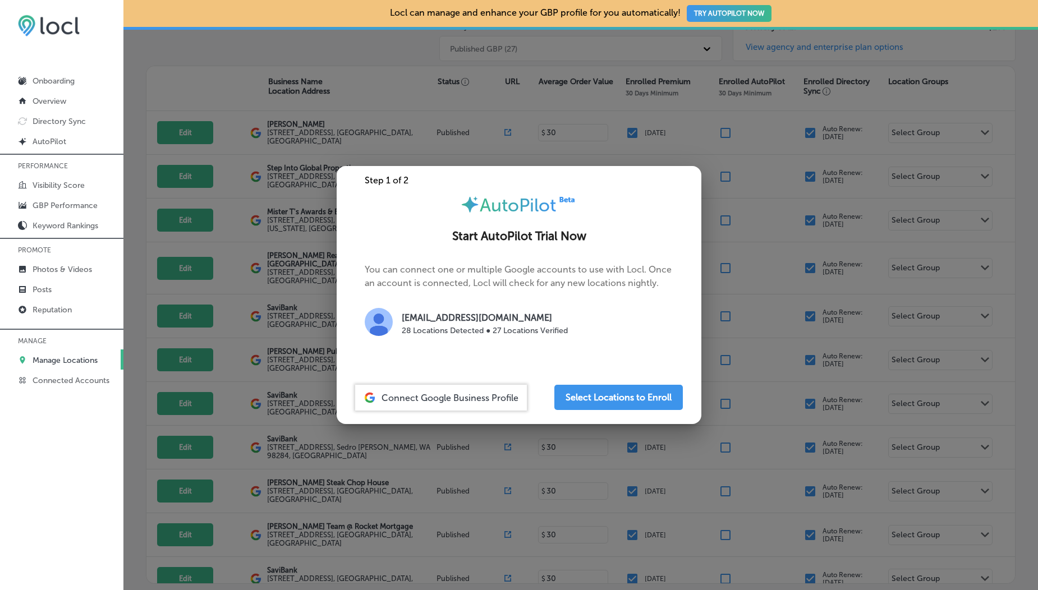
click at [554, 137] on div at bounding box center [519, 295] width 1038 height 590
